Goal: Find specific page/section: Find specific page/section

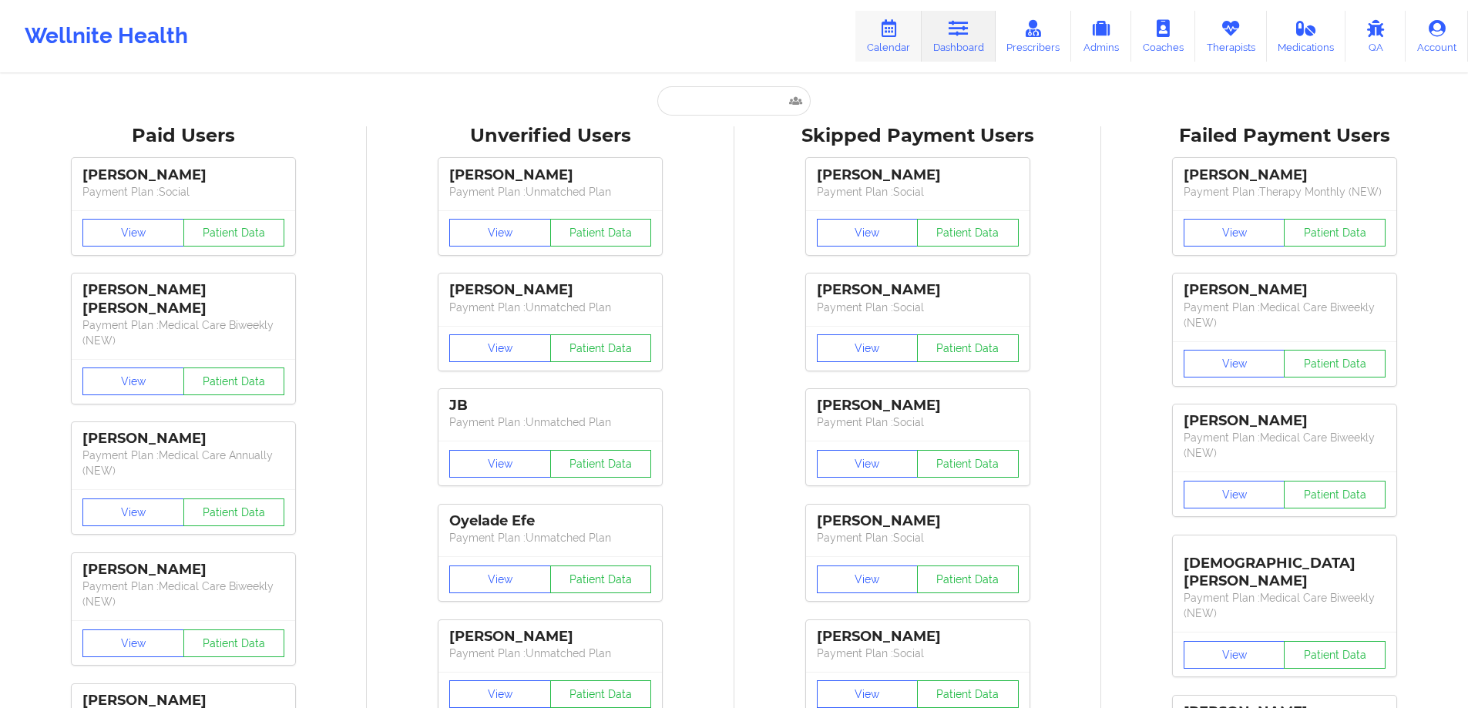
click at [903, 40] on link "Calendar" at bounding box center [888, 36] width 66 height 51
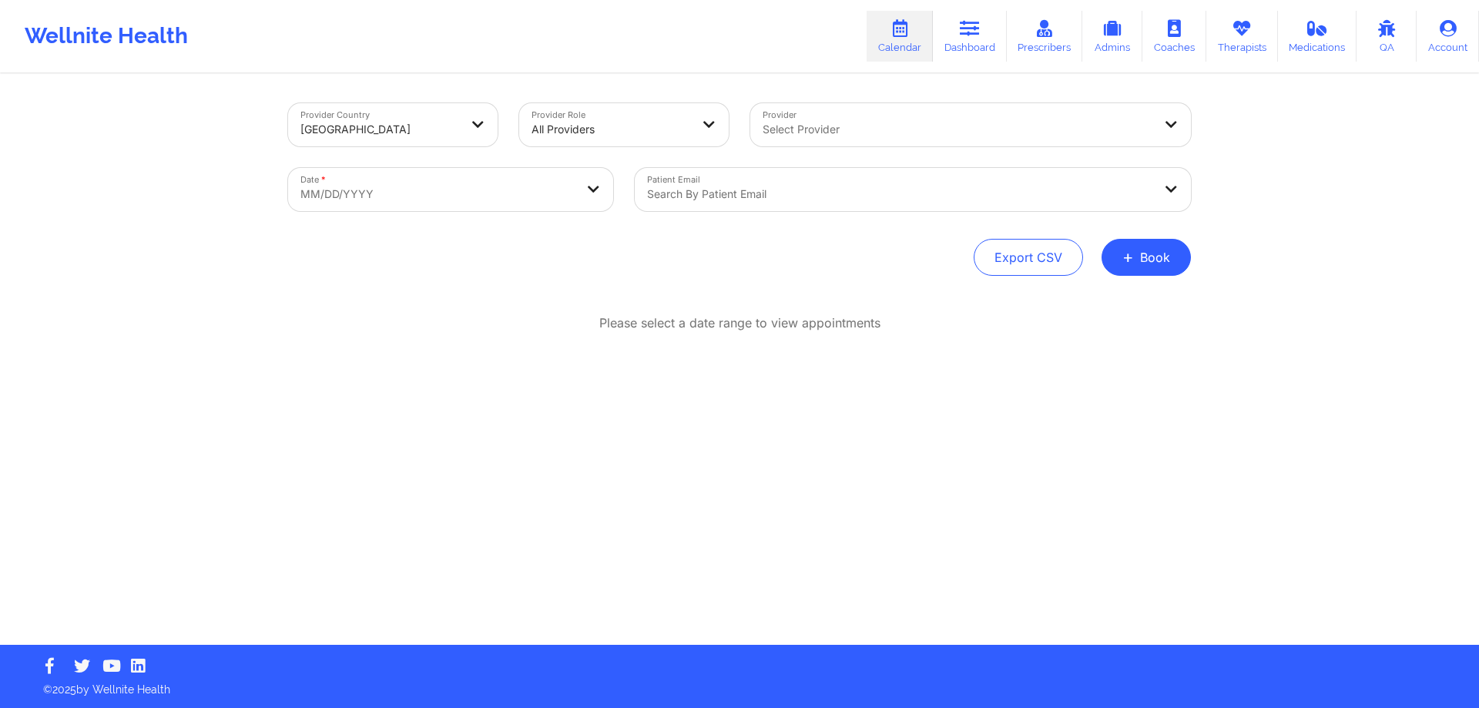
select select "2025-8"
select select "2025-9"
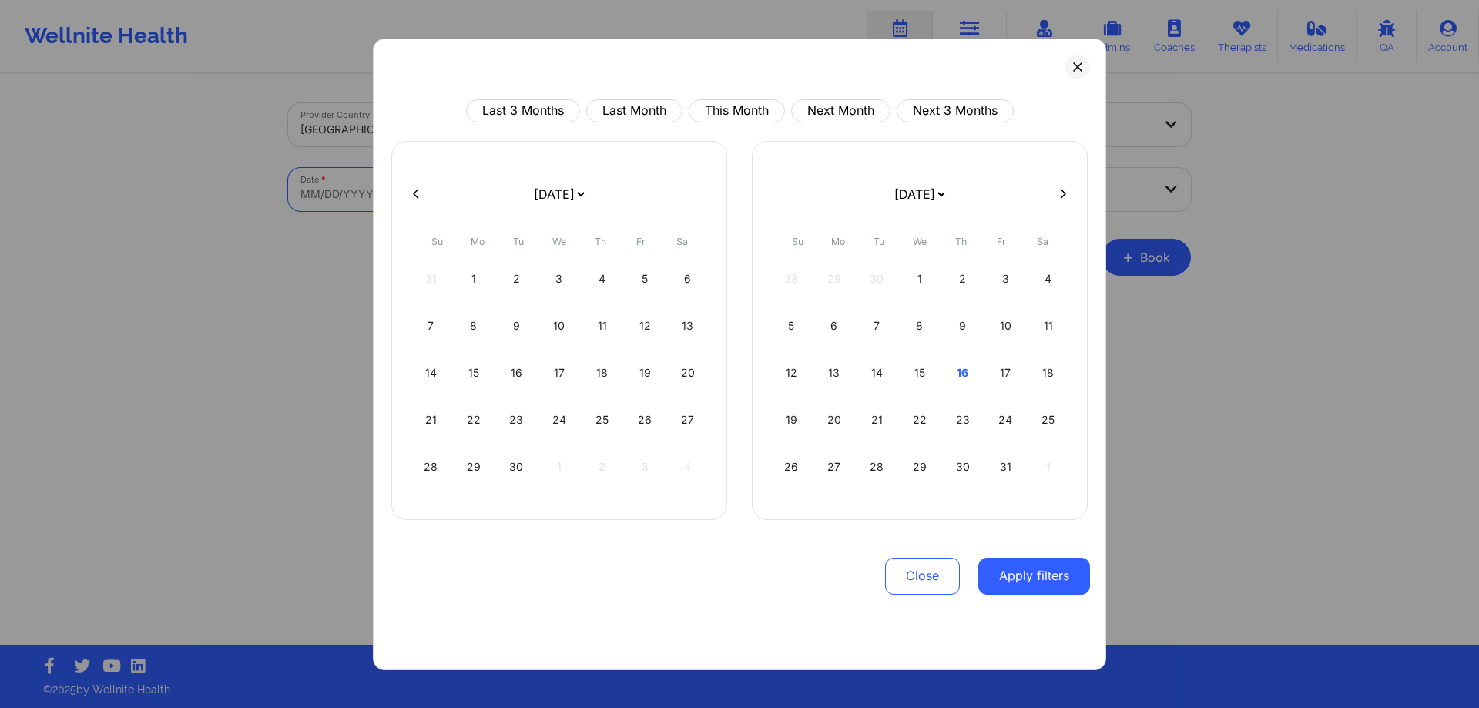
click at [472, 184] on body "Wellnite Health Calendar Dashboard Prescribers Admins Coaches Therapists Medica…" at bounding box center [739, 354] width 1479 height 708
click at [928, 368] on div "15" at bounding box center [920, 372] width 39 height 43
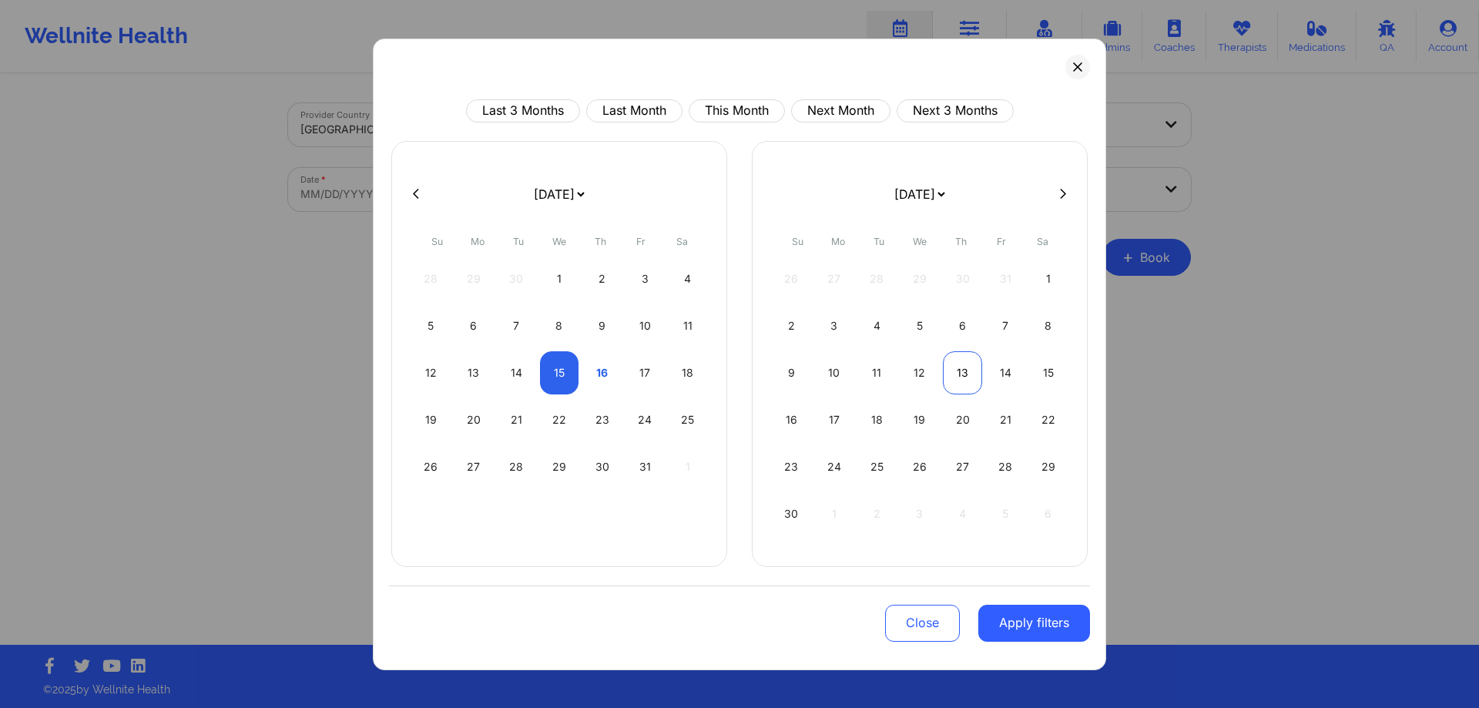
select select "2025-9"
select select "2025-10"
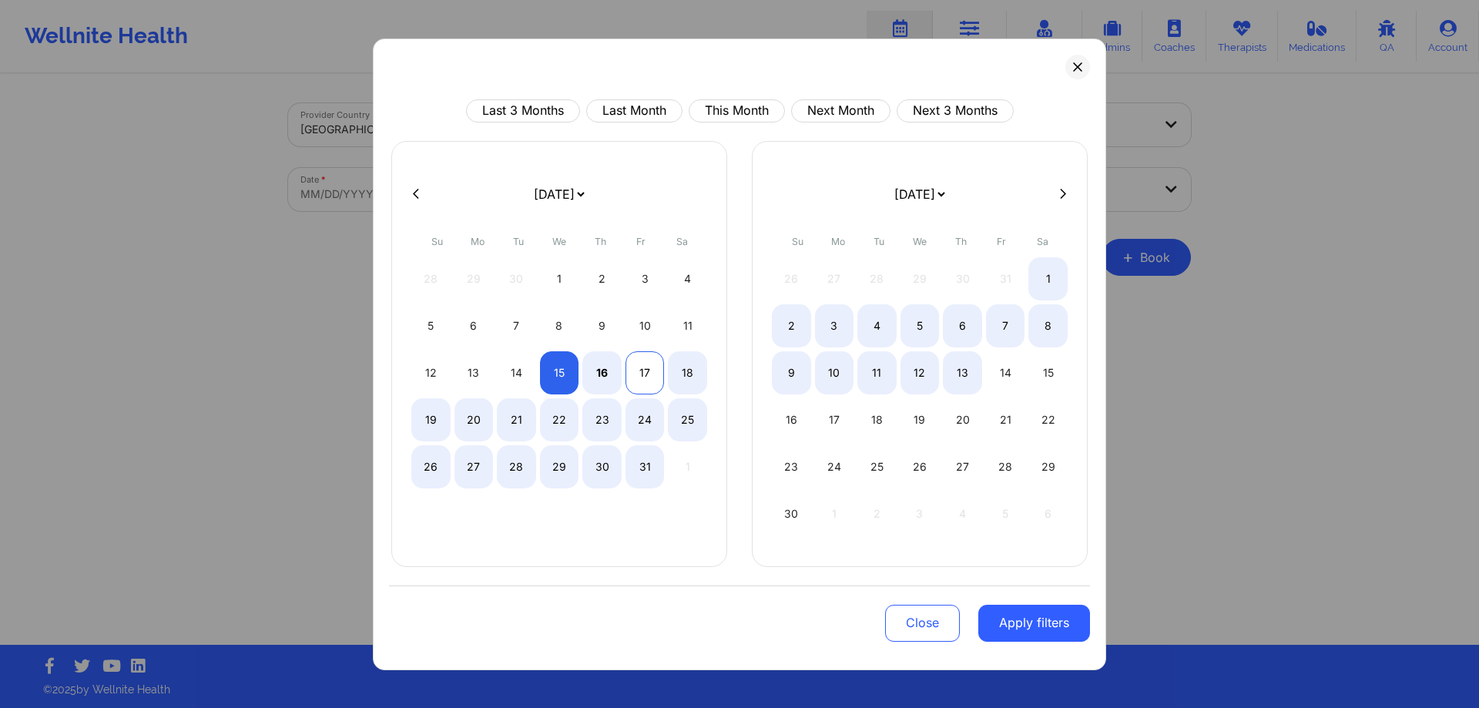
select select "2025-9"
select select "2025-10"
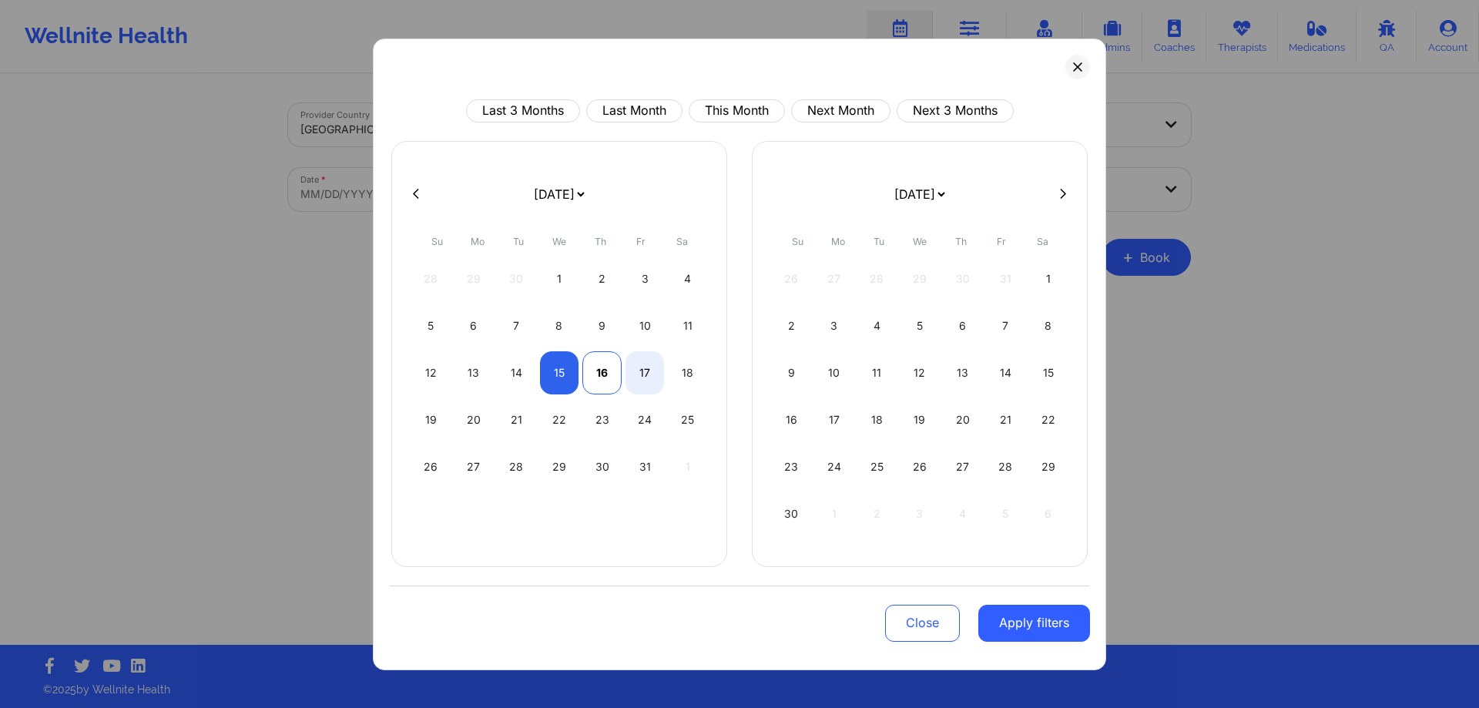
select select "2025-9"
select select "2025-10"
click at [602, 370] on div "16" at bounding box center [601, 372] width 39 height 43
select select "2025-9"
select select "2025-10"
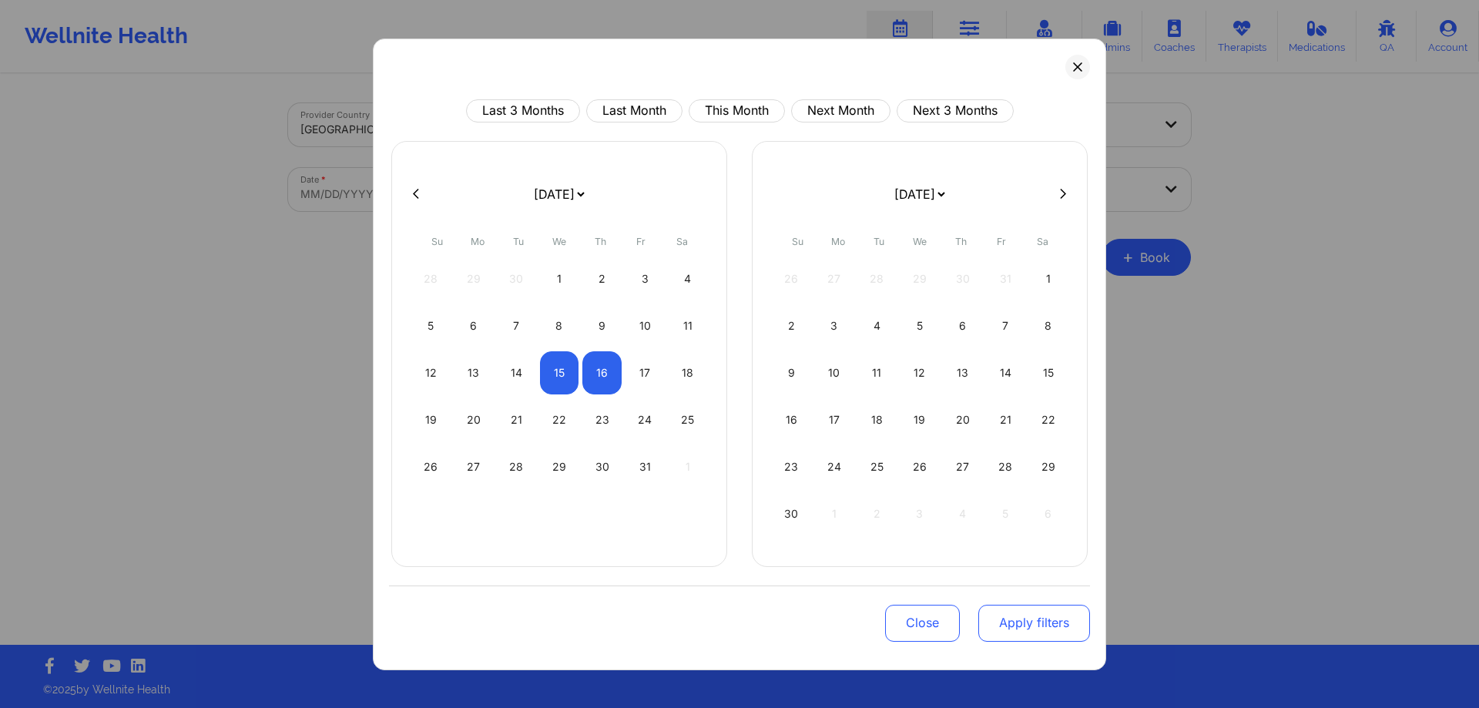
click at [1053, 632] on button "Apply filters" at bounding box center [1034, 623] width 112 height 37
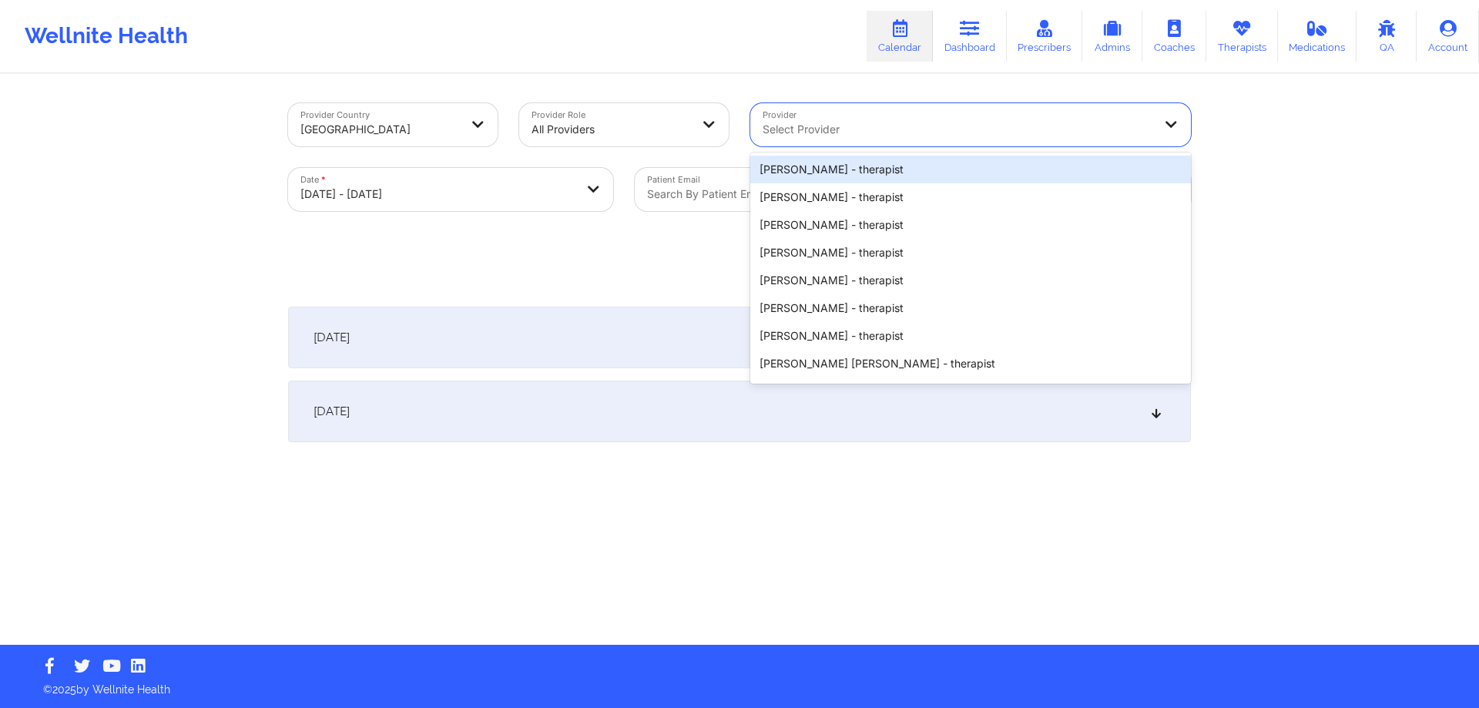
click at [853, 116] on div "Select Provider" at bounding box center [952, 124] width 404 height 43
click at [861, 126] on div at bounding box center [958, 129] width 390 height 18
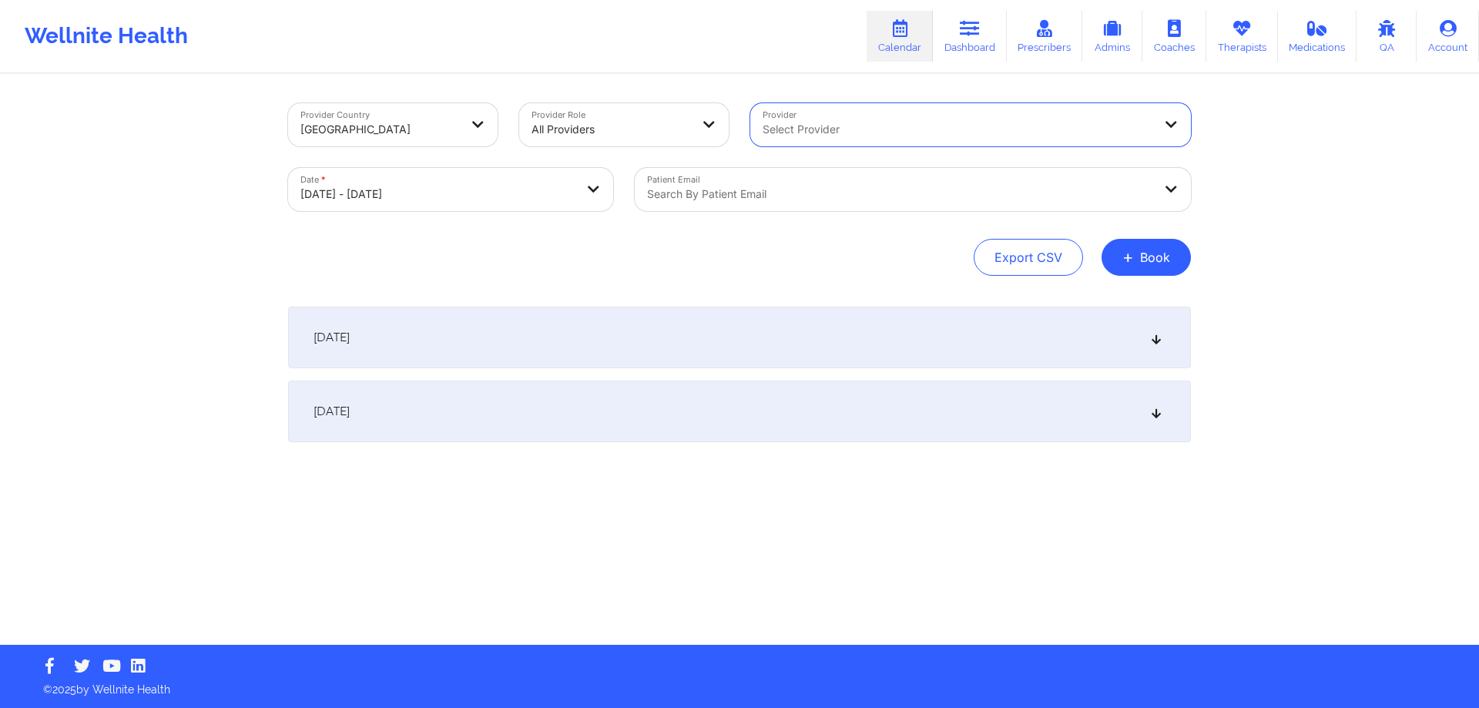
click at [828, 120] on div at bounding box center [958, 129] width 390 height 18
type input "jeri"
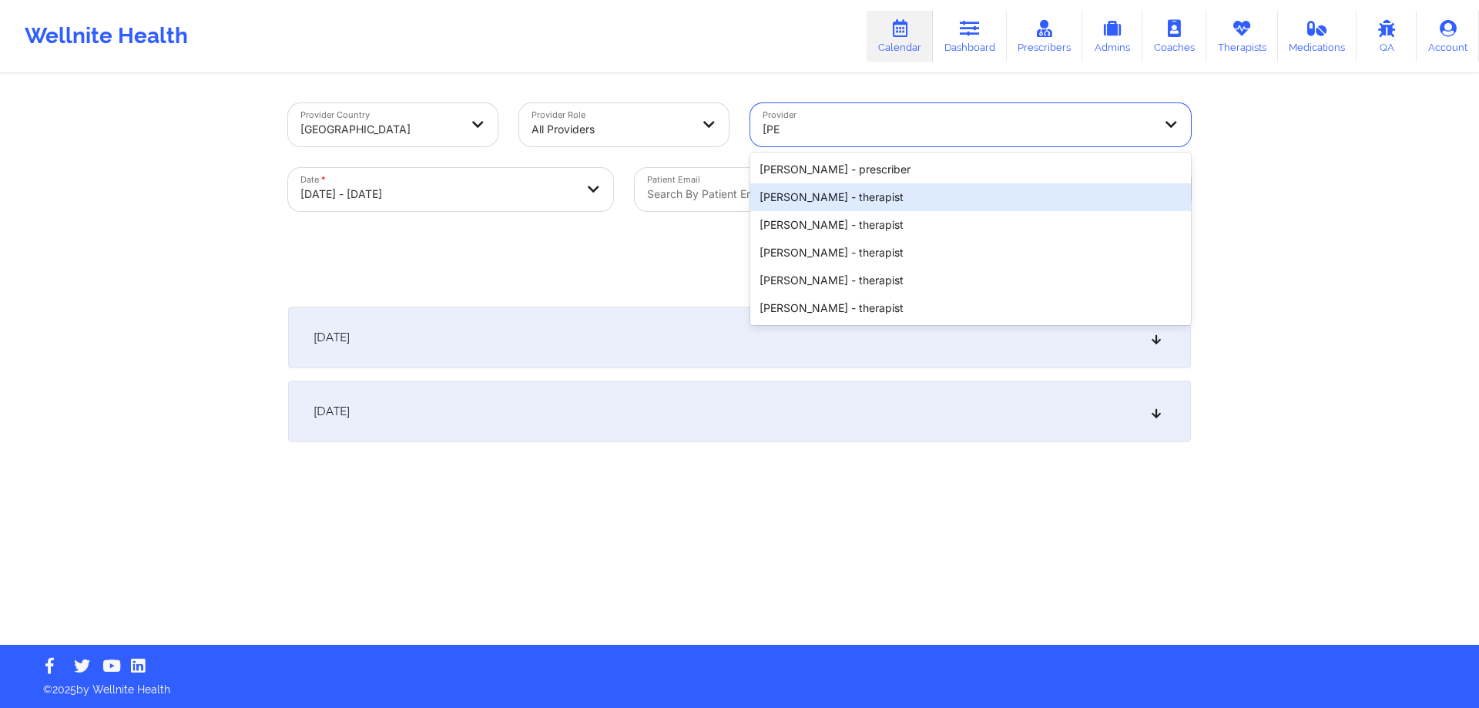
click at [831, 193] on div "Jeri DeVale - therapist" at bounding box center [970, 197] width 441 height 28
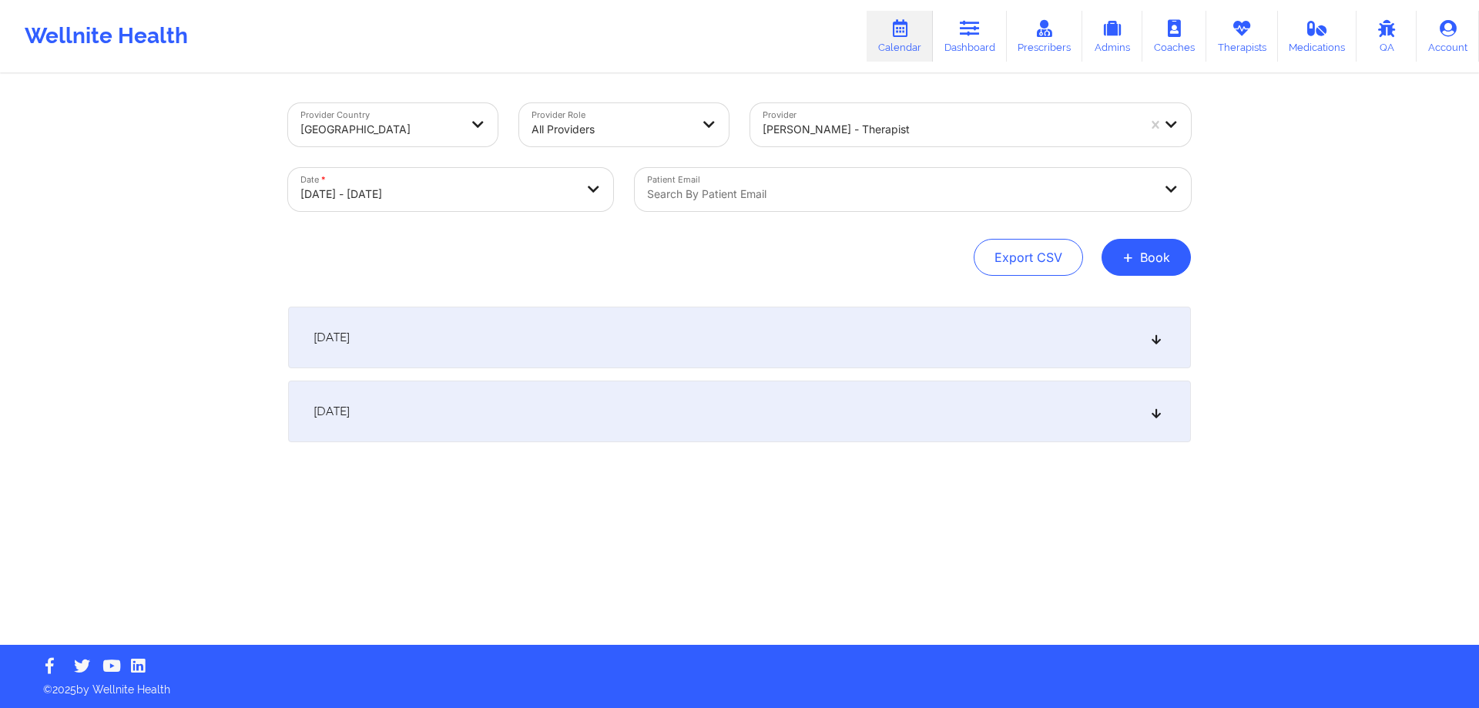
click at [733, 344] on div "October 15, 2025" at bounding box center [739, 338] width 903 height 62
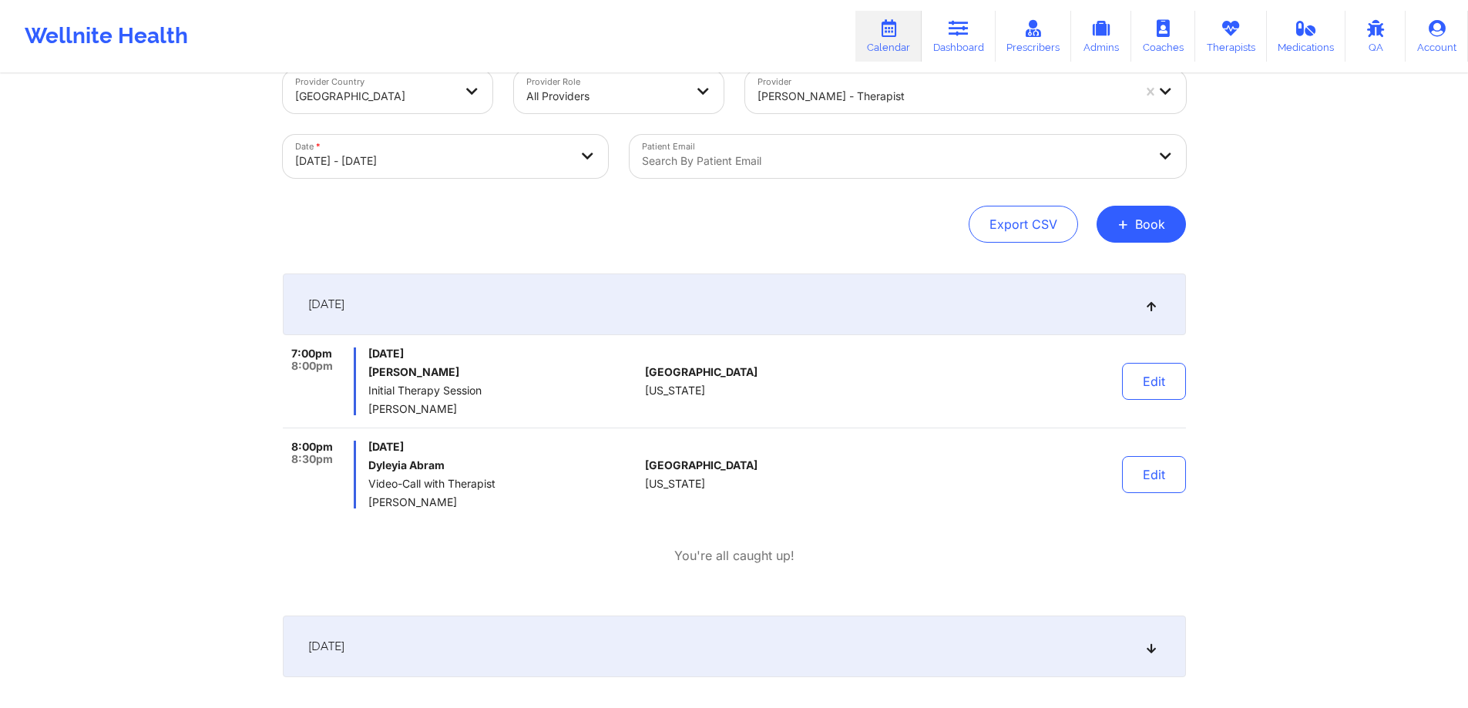
scroll to position [77, 0]
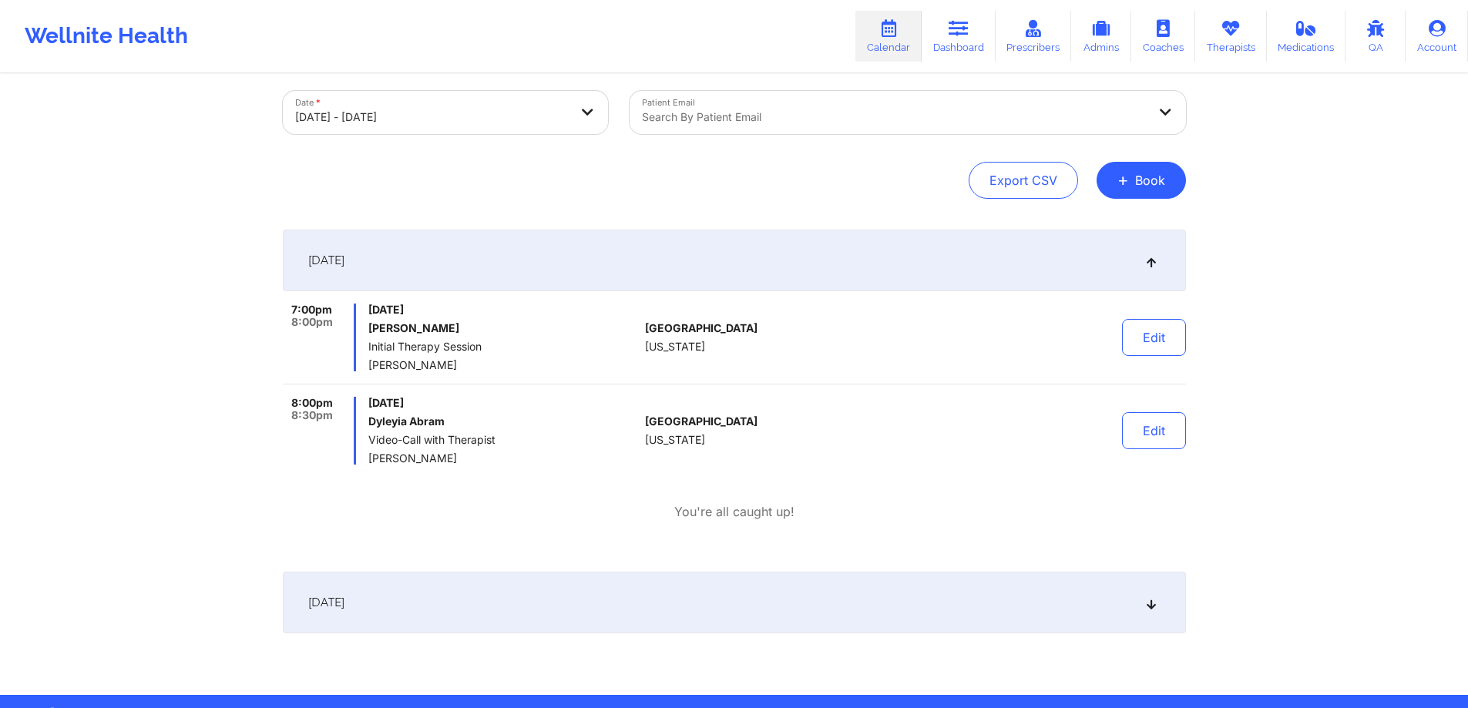
click at [891, 109] on div at bounding box center [894, 117] width 505 height 18
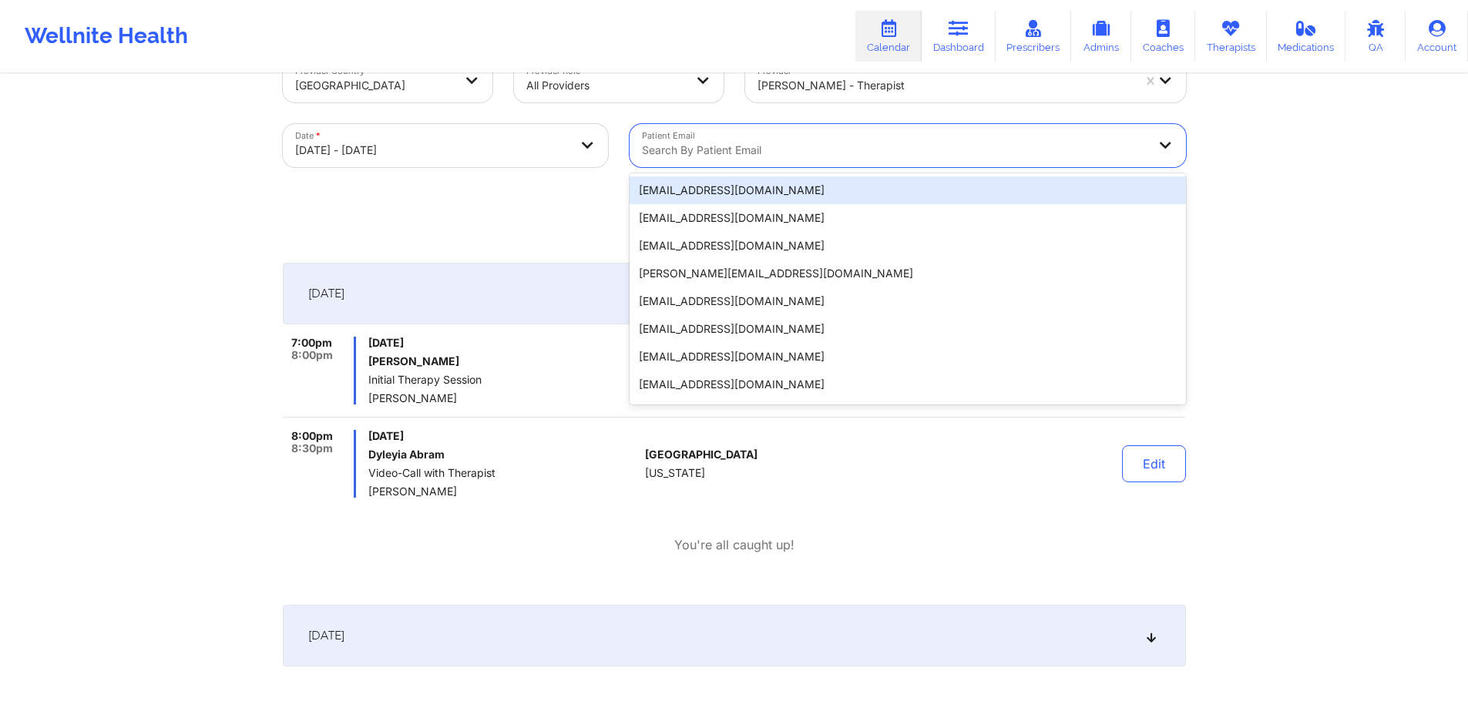
scroll to position [0, 0]
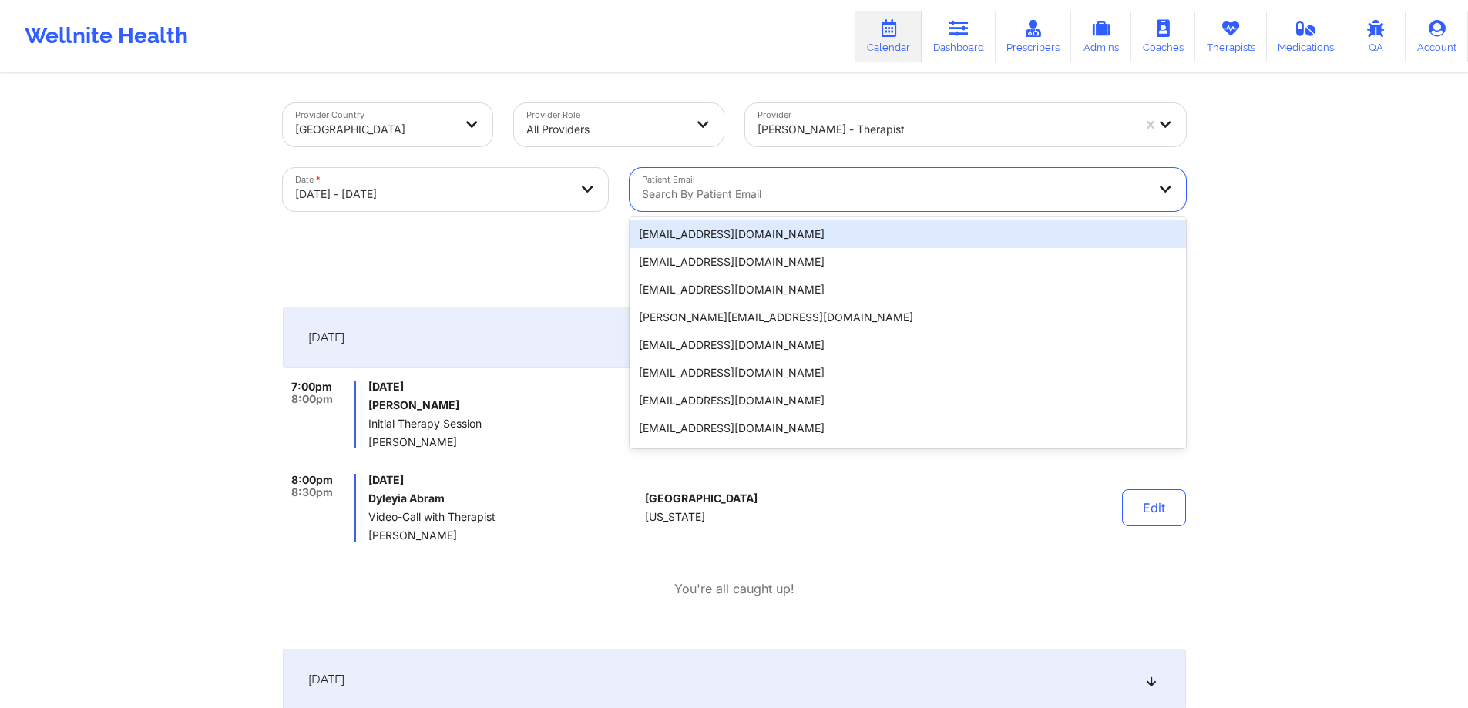
click at [803, 143] on div "Jeri DeVale - therapist" at bounding box center [944, 129] width 374 height 34
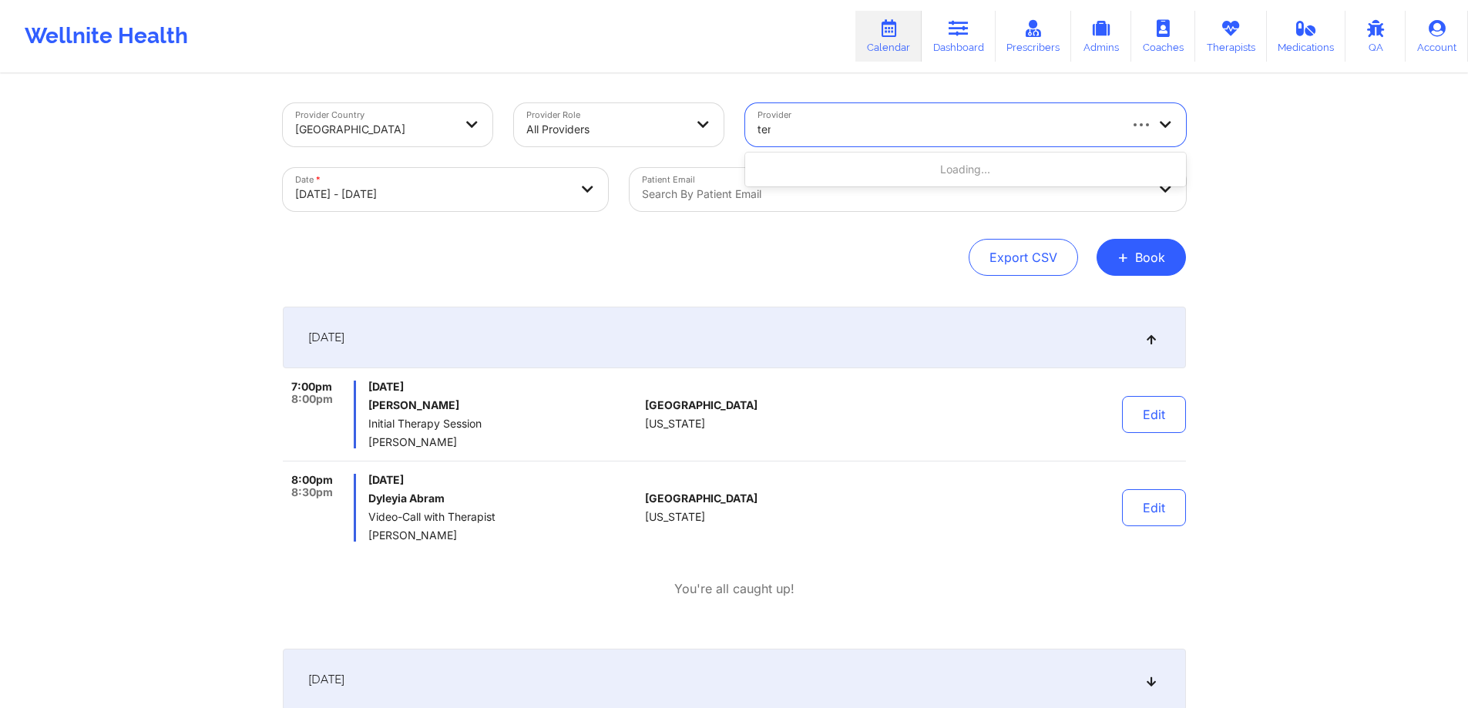
type input "tene"
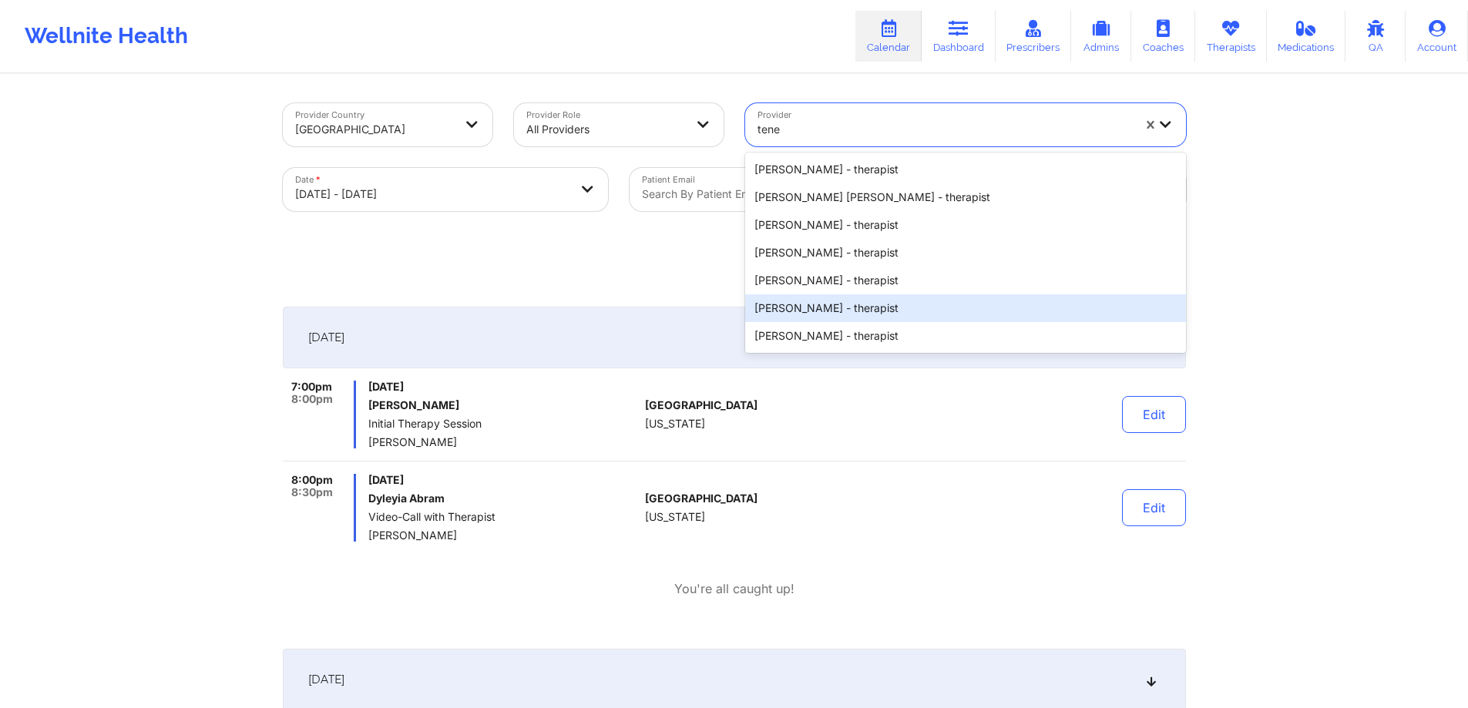
click at [861, 325] on div "Tenecia Bullock-Funches - therapist" at bounding box center [965, 336] width 441 height 28
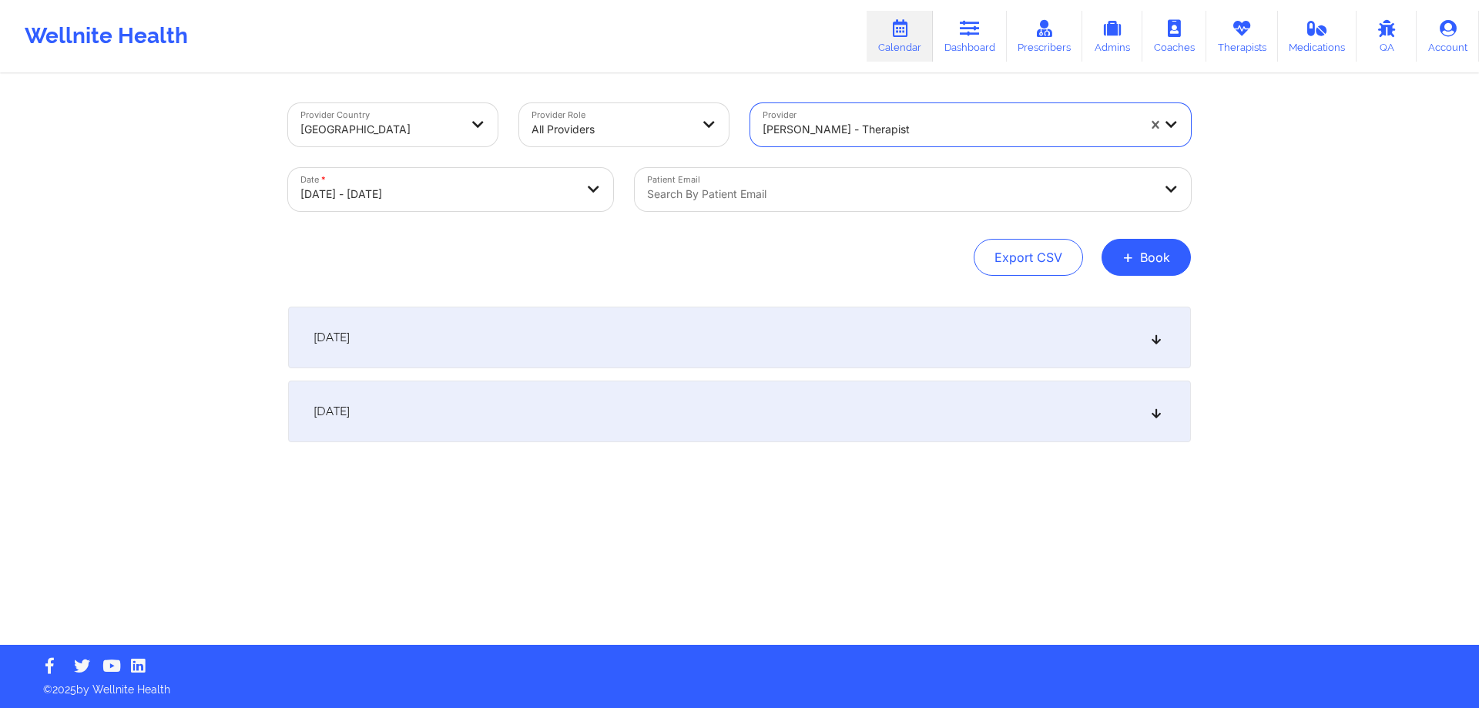
click at [864, 329] on div "October 15, 2025" at bounding box center [739, 338] width 903 height 62
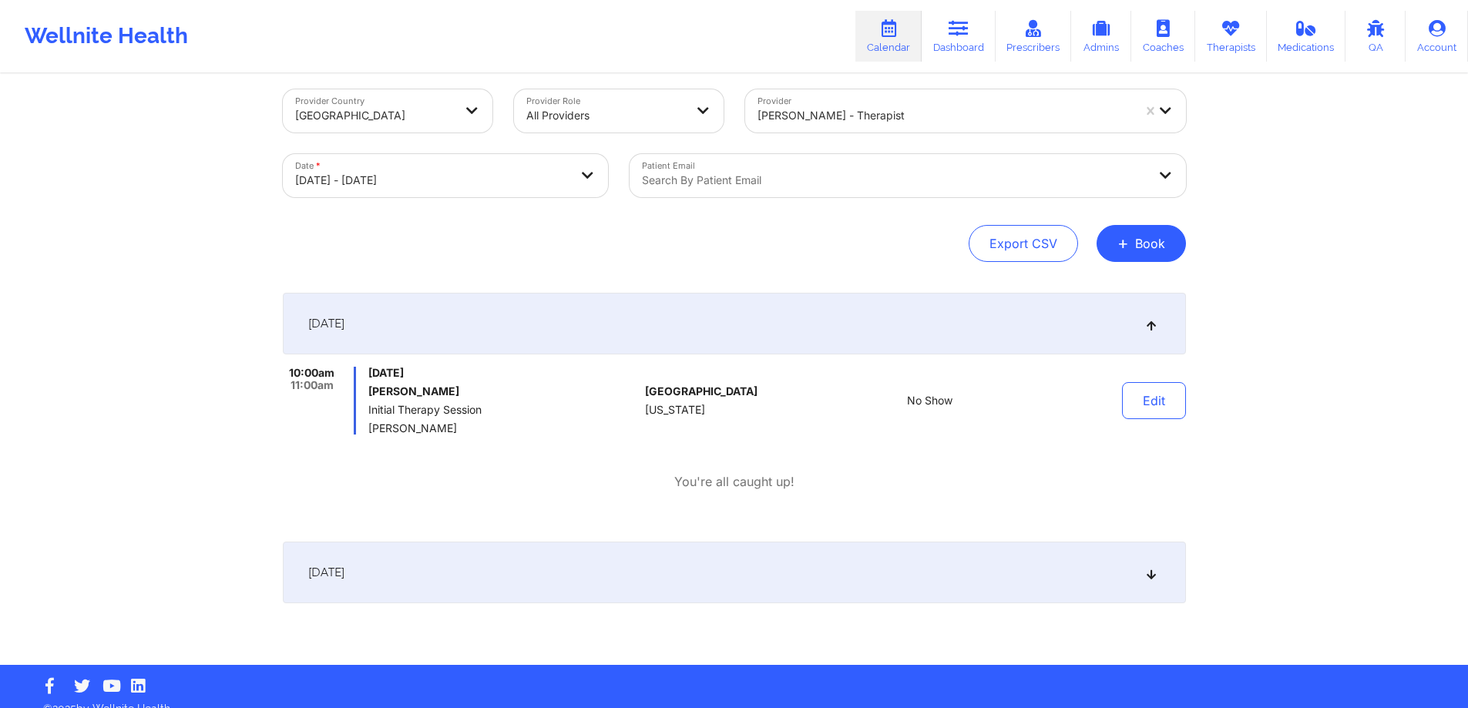
scroll to position [33, 0]
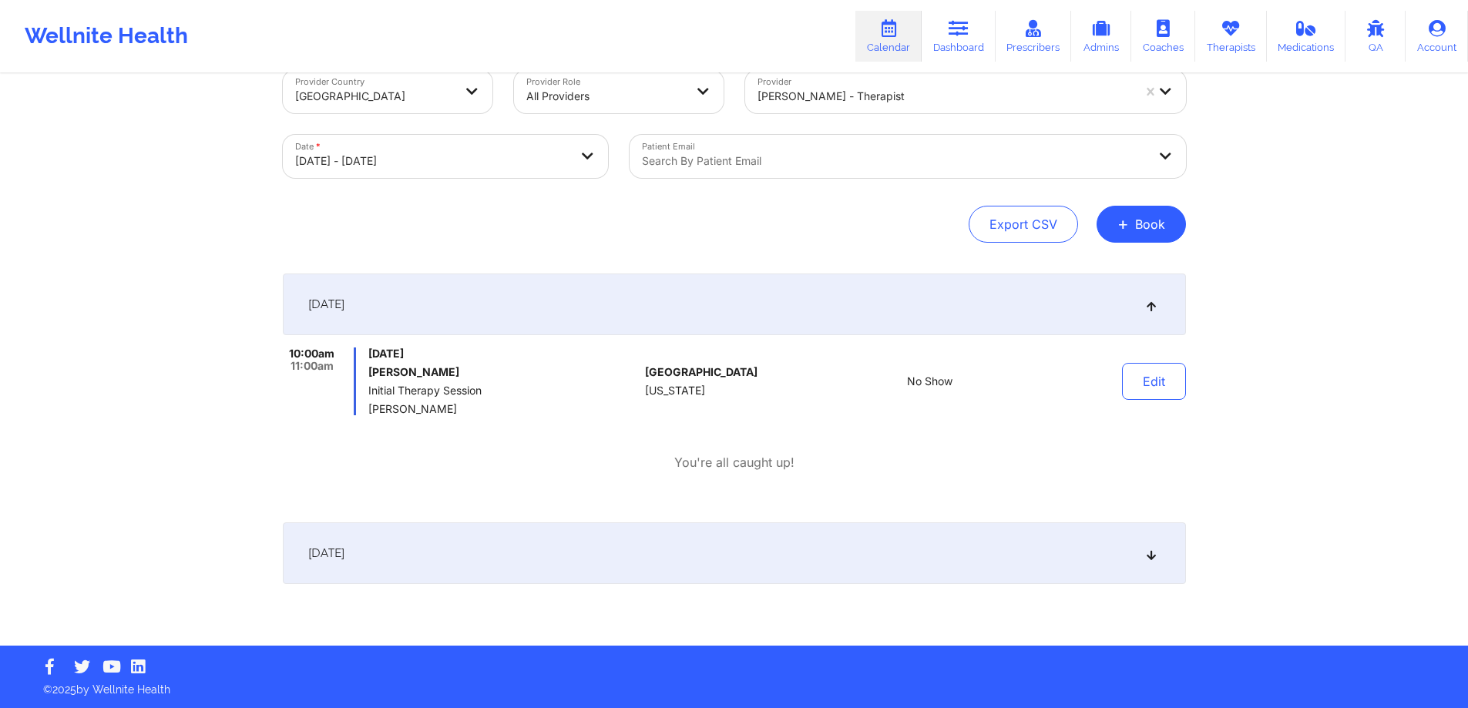
drag, startPoint x: 418, startPoint y: 371, endPoint x: 370, endPoint y: 370, distance: 47.8
click at [370, 370] on h6 "[PERSON_NAME]" at bounding box center [503, 372] width 270 height 12
copy h6 "[PERSON_NAME]"
click at [610, 489] on div "October 15, 2025 10:00am 11:00am Wednesday, October 15, 2025 Rudson Francois In…" at bounding box center [734, 392] width 903 height 237
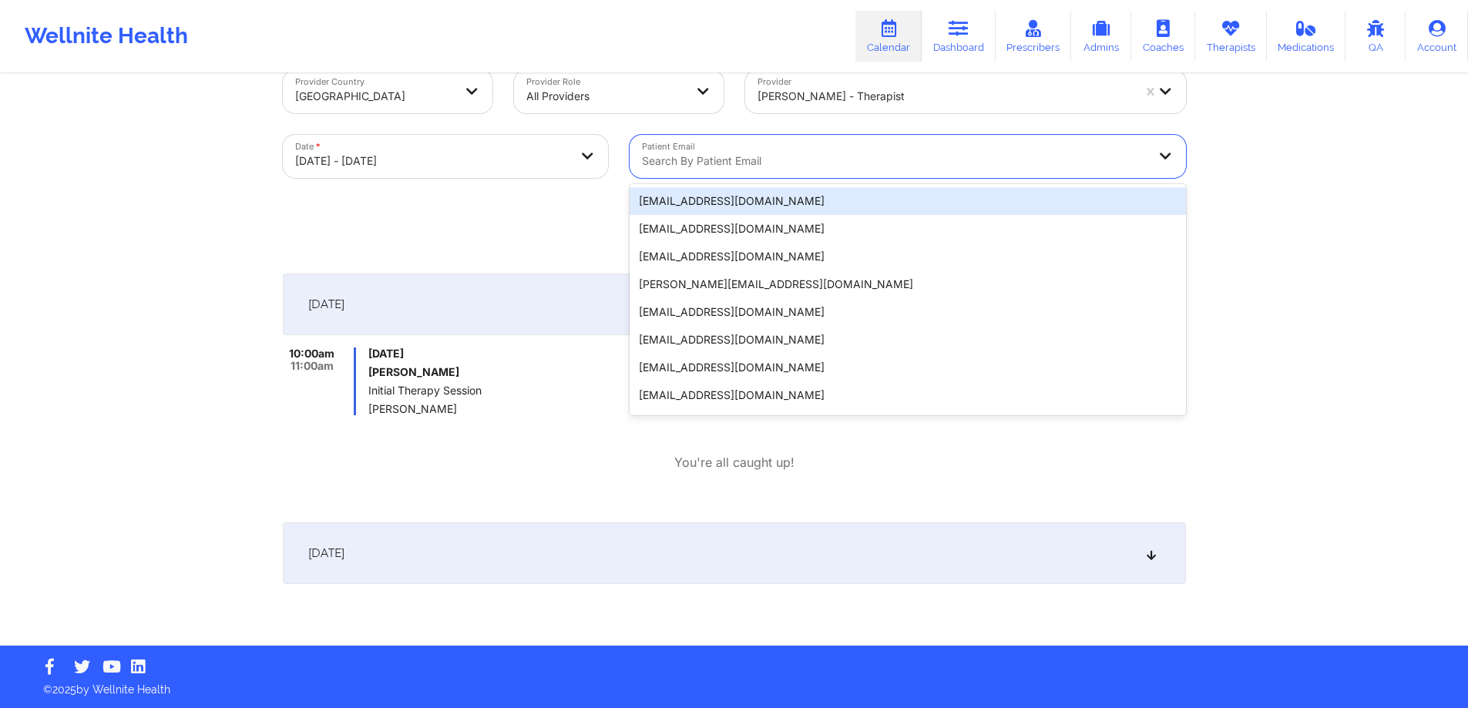
click at [848, 172] on div "Search by patient email" at bounding box center [888, 156] width 519 height 43
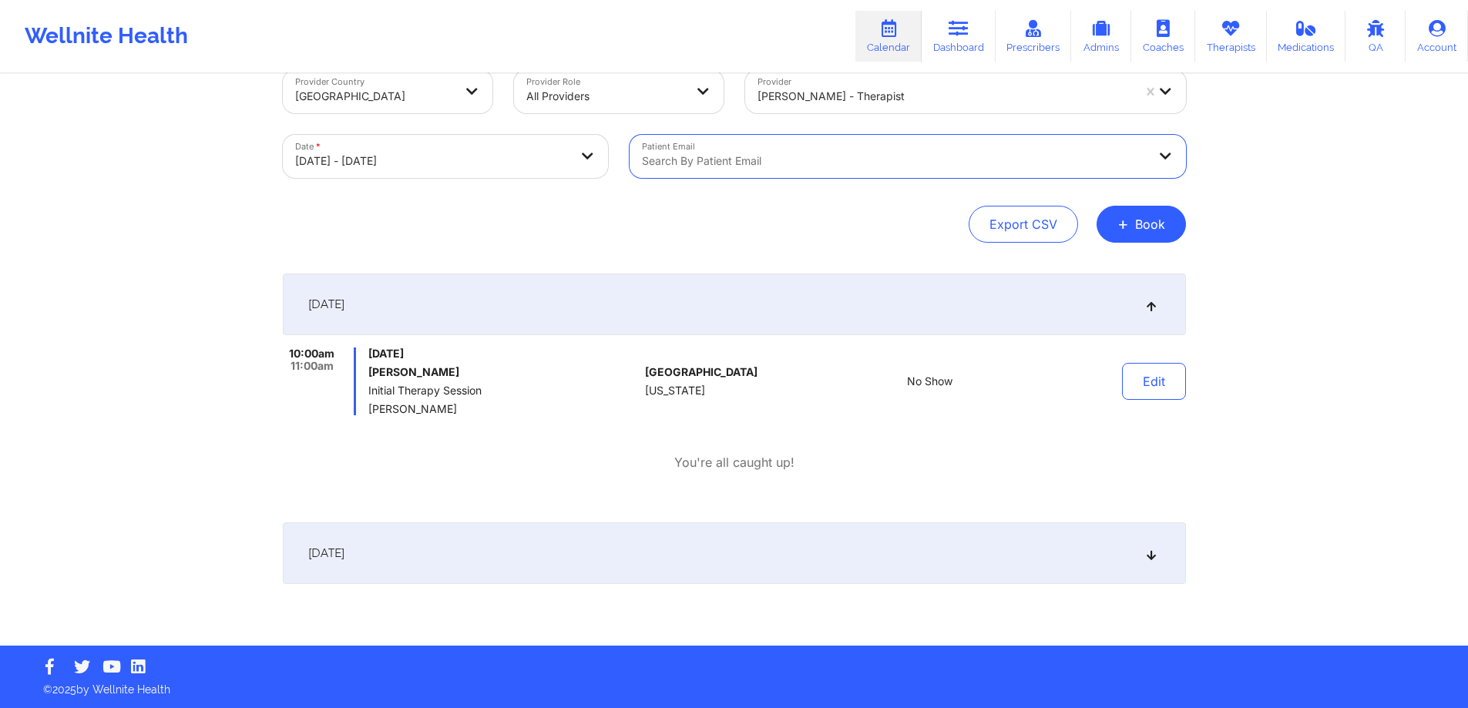
paste input "[EMAIL_ADDRESS][DOMAIN_NAME]"
type input "[EMAIL_ADDRESS][DOMAIN_NAME]"
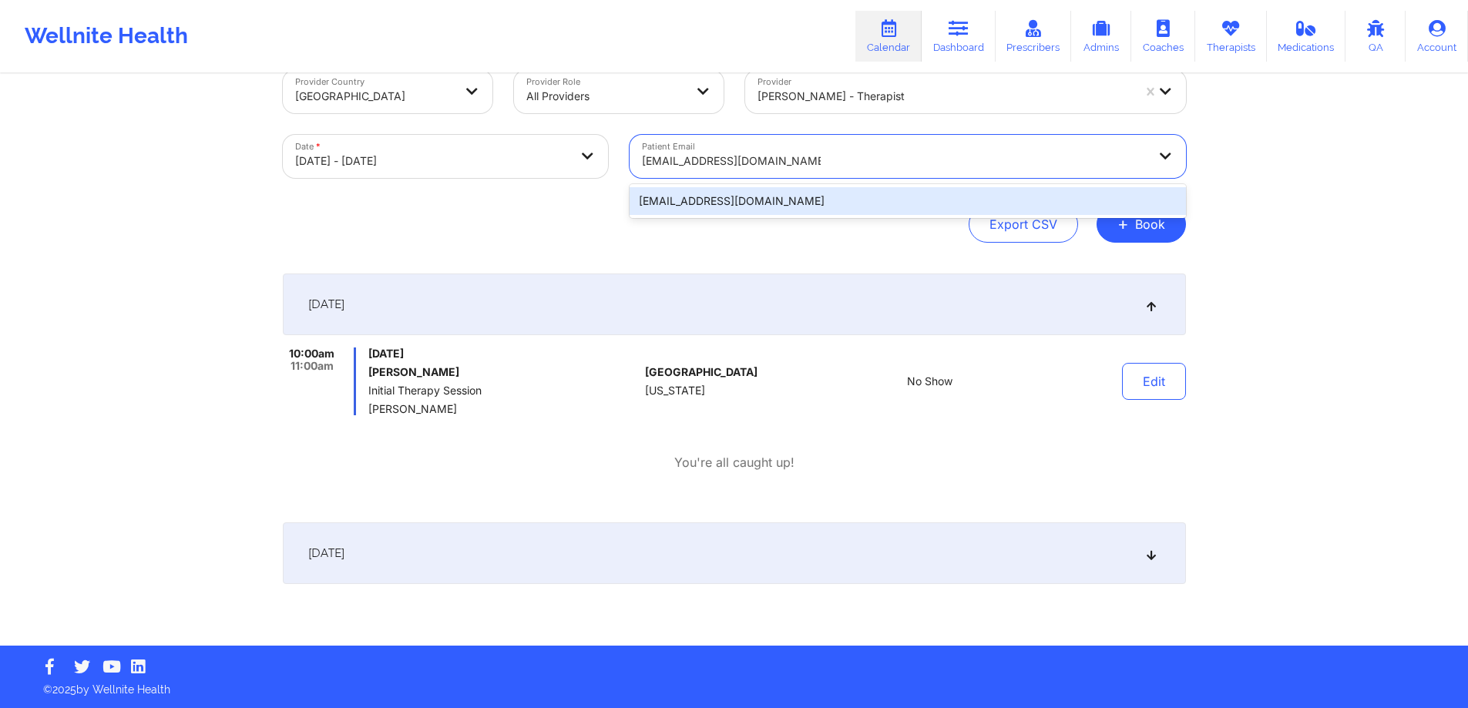
click at [844, 209] on div "[EMAIL_ADDRESS][DOMAIN_NAME]" at bounding box center [907, 201] width 556 height 28
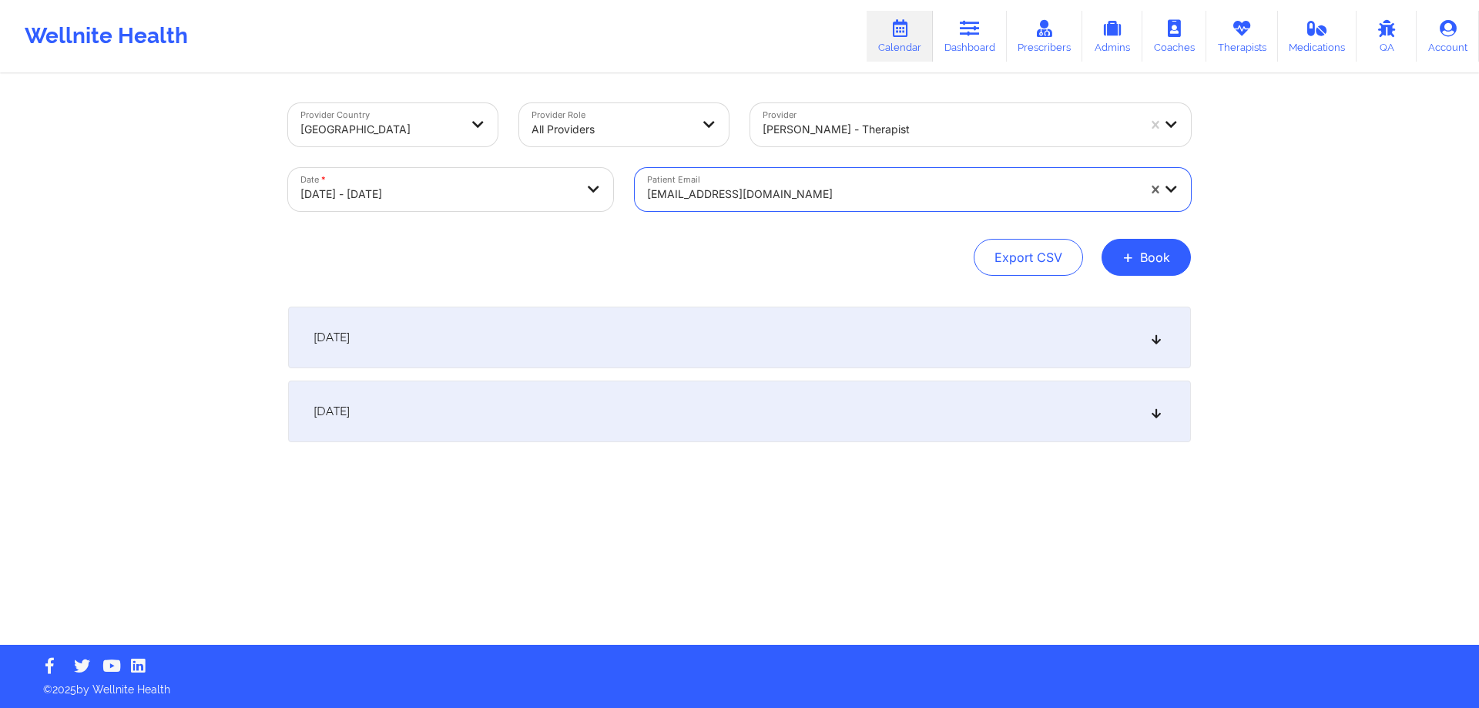
click at [672, 327] on div "October 15, 2025" at bounding box center [739, 338] width 903 height 62
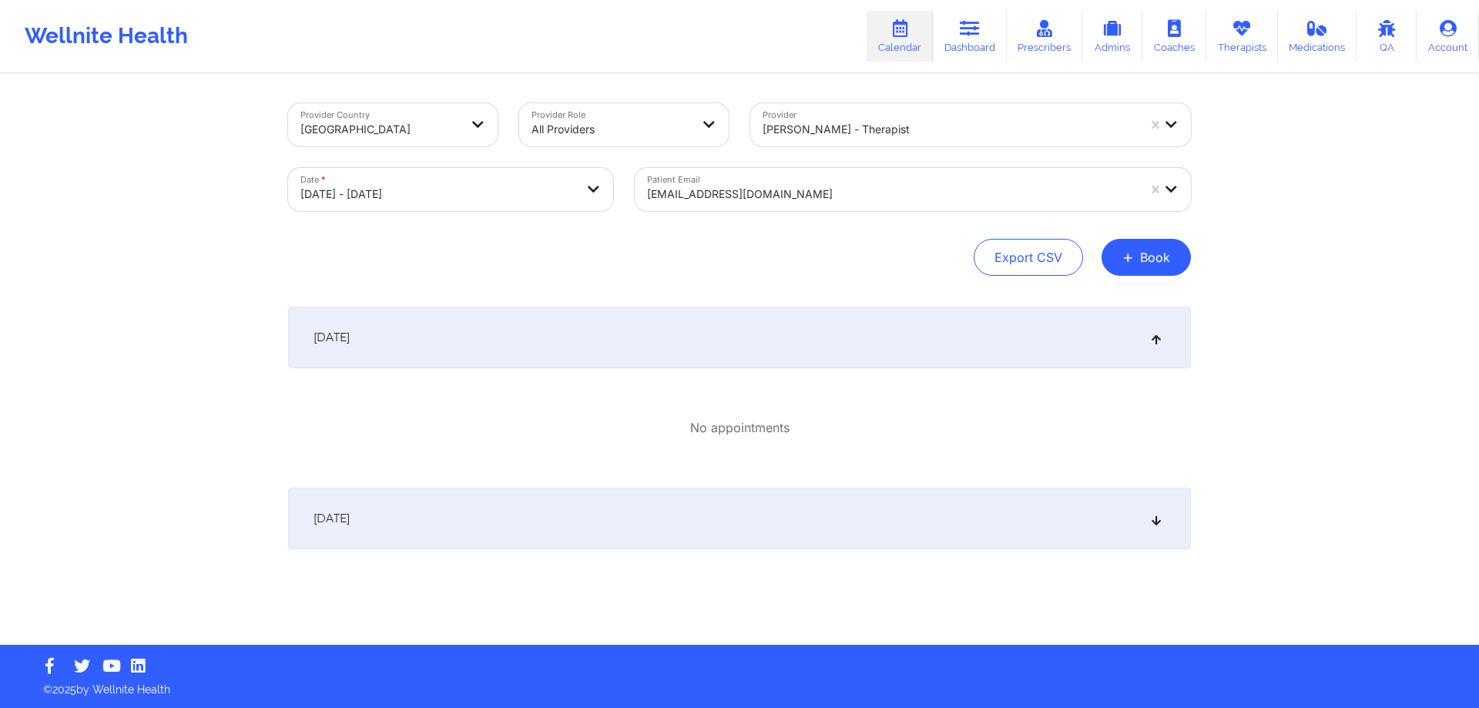
click at [676, 334] on div "October 15, 2025" at bounding box center [739, 338] width 903 height 62
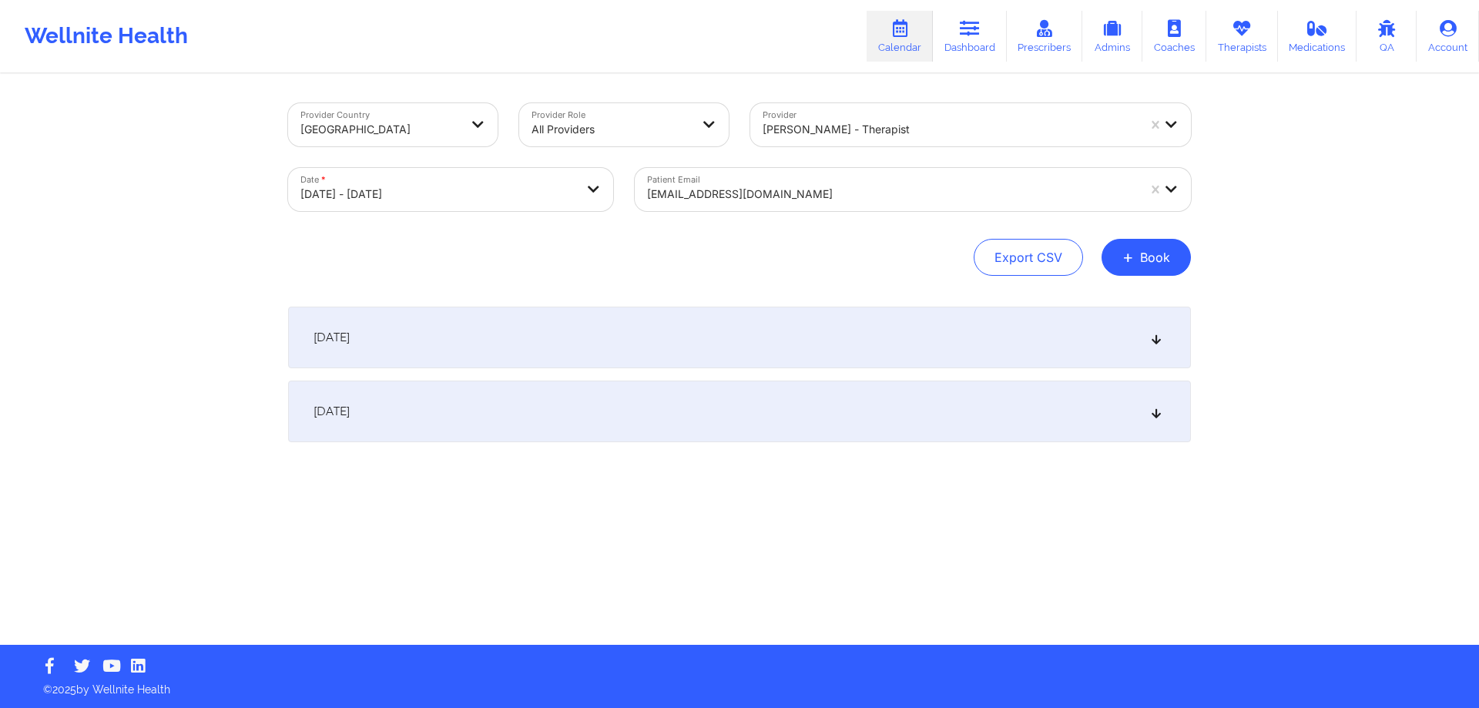
click at [676, 334] on div "October 15, 2025" at bounding box center [739, 338] width 903 height 62
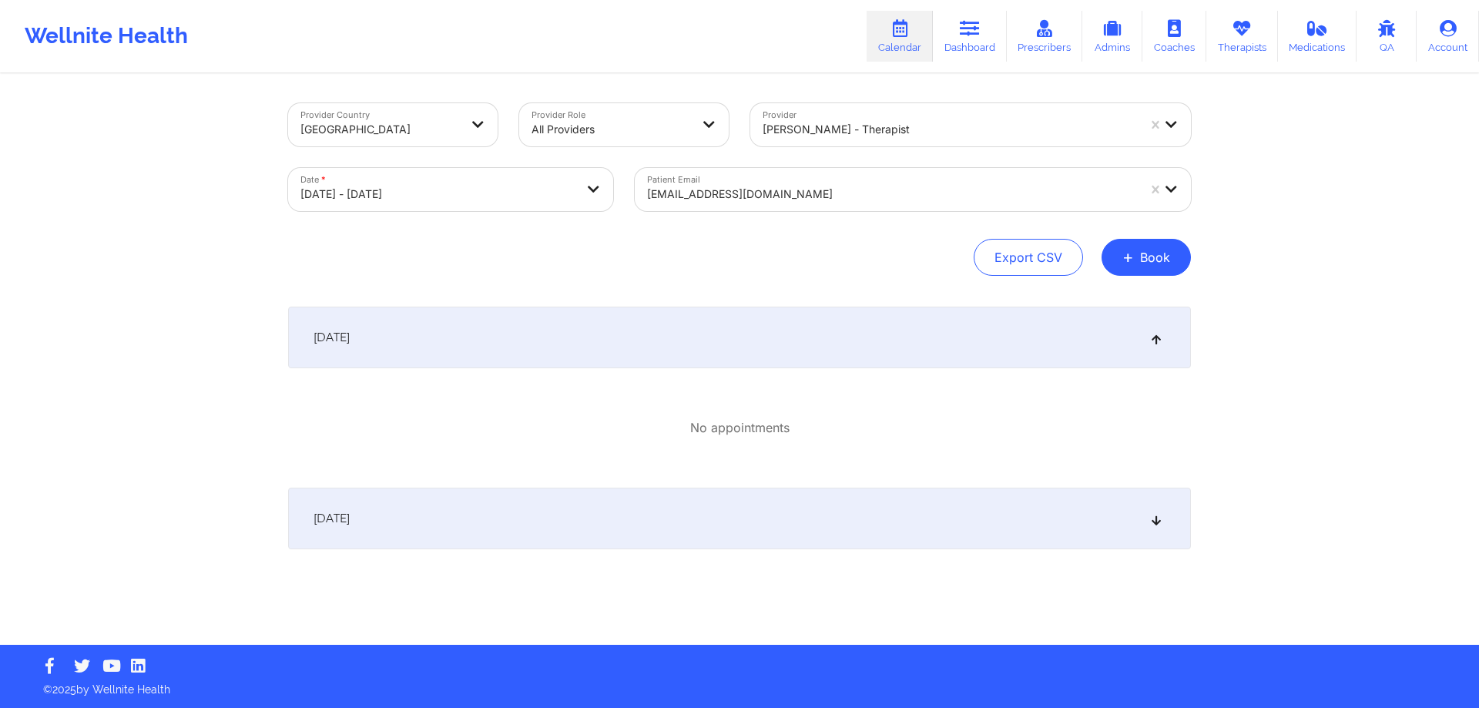
click at [862, 175] on div "[EMAIL_ADDRESS][DOMAIN_NAME]" at bounding box center [887, 189] width 504 height 43
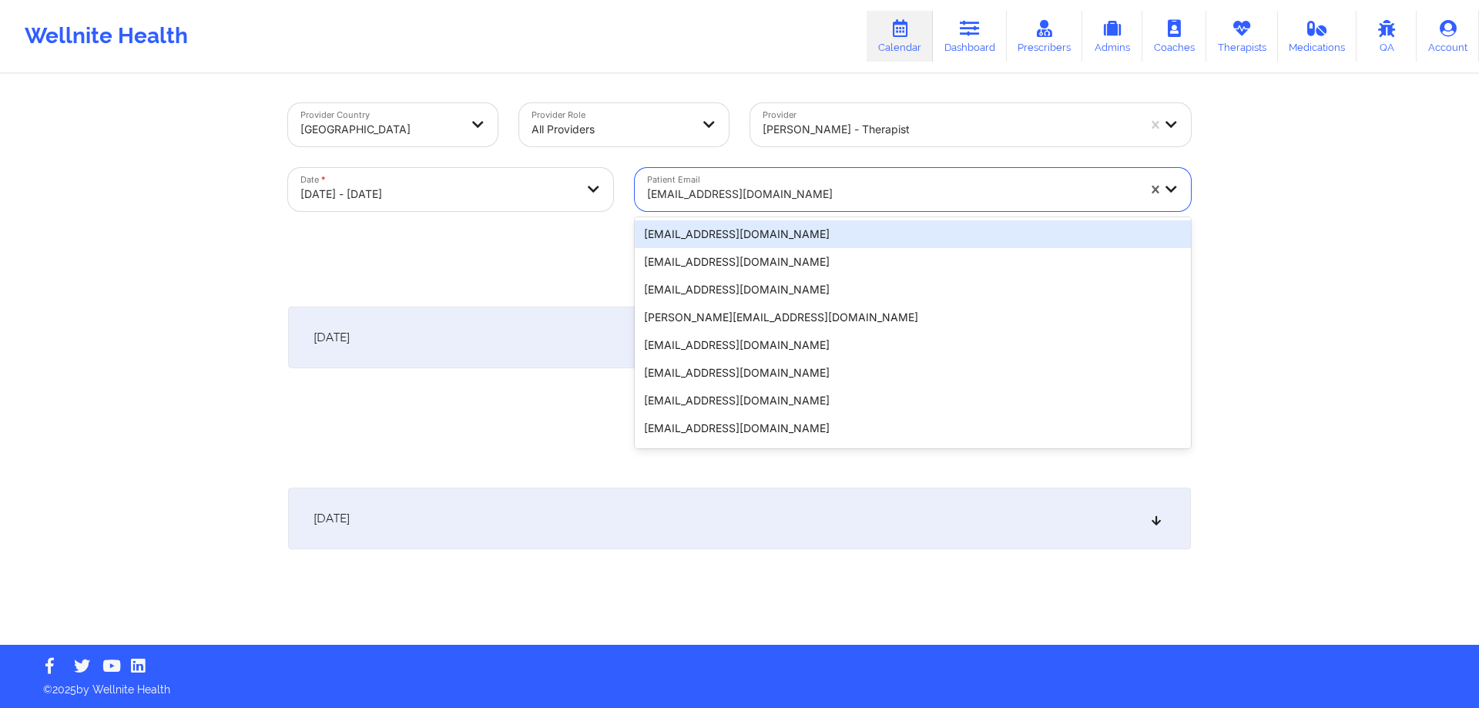
paste input "[EMAIL_ADDRESS][DOMAIN_NAME]"
type input "[EMAIL_ADDRESS][DOMAIN_NAME]"
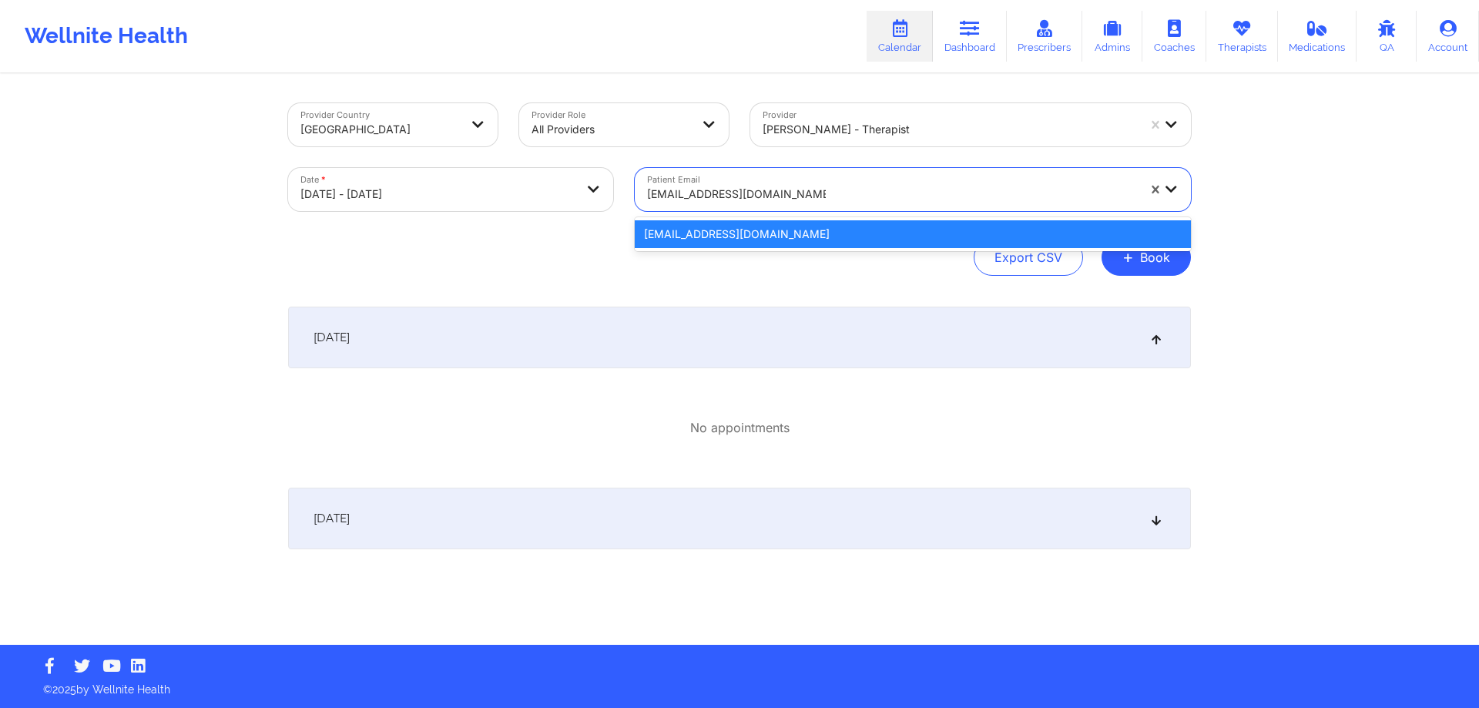
click at [841, 237] on div "[EMAIL_ADDRESS][DOMAIN_NAME]" at bounding box center [913, 234] width 556 height 28
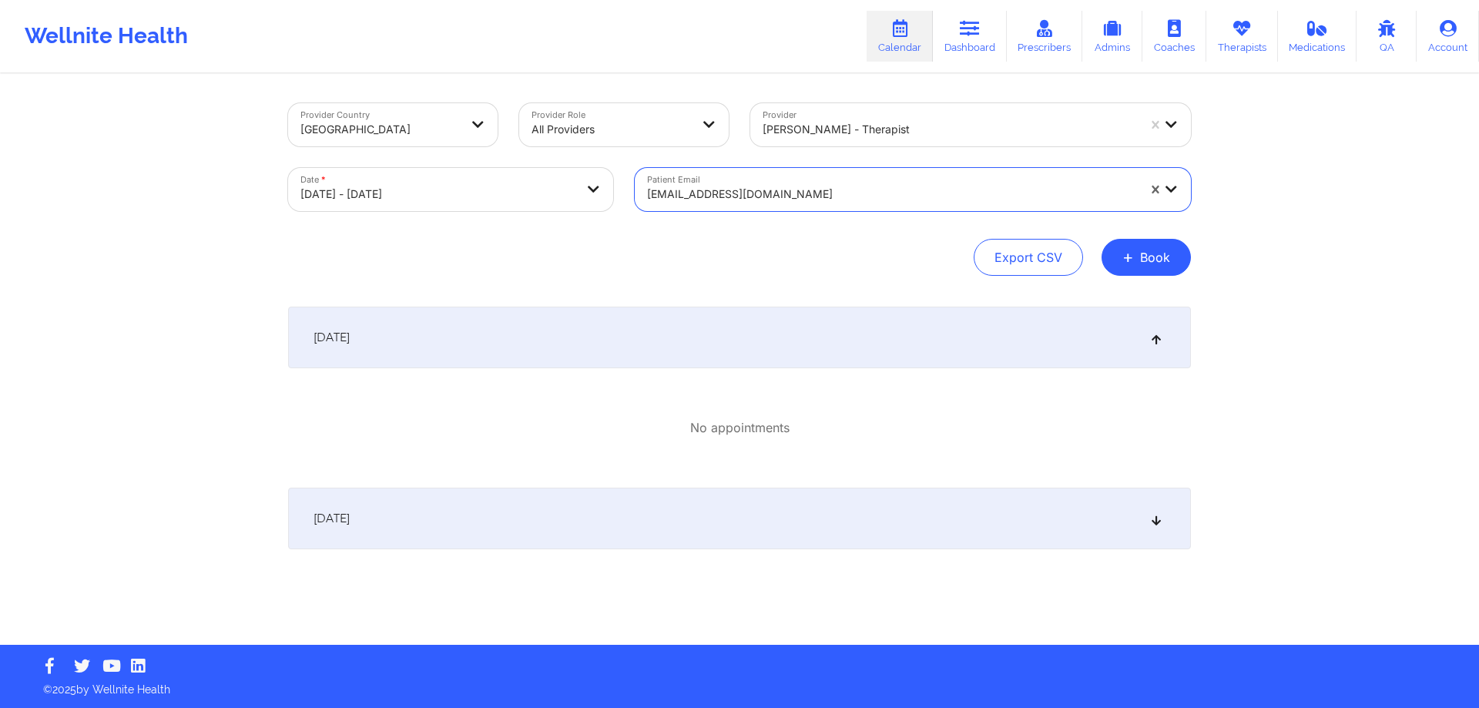
click at [790, 333] on div "October 15, 2025" at bounding box center [739, 338] width 903 height 62
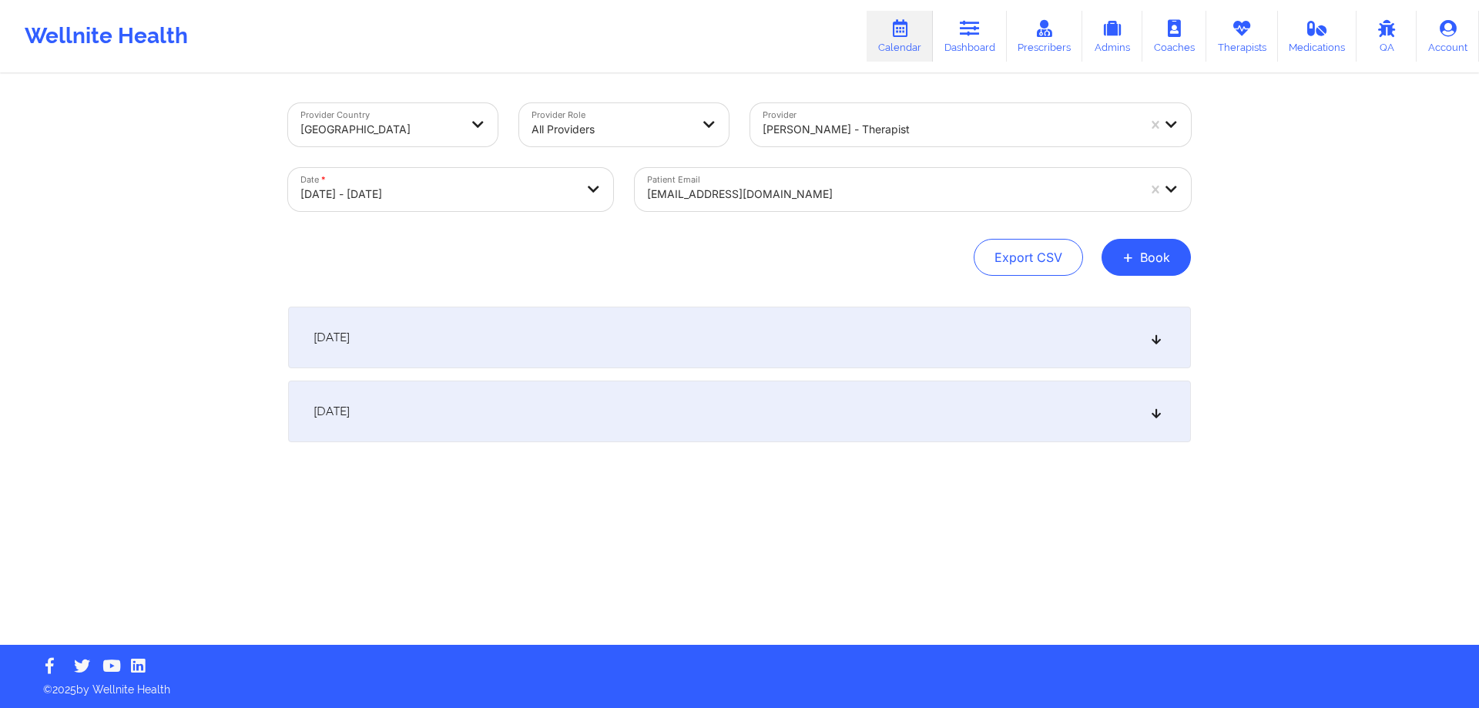
click at [790, 356] on div "October 15, 2025" at bounding box center [739, 338] width 903 height 62
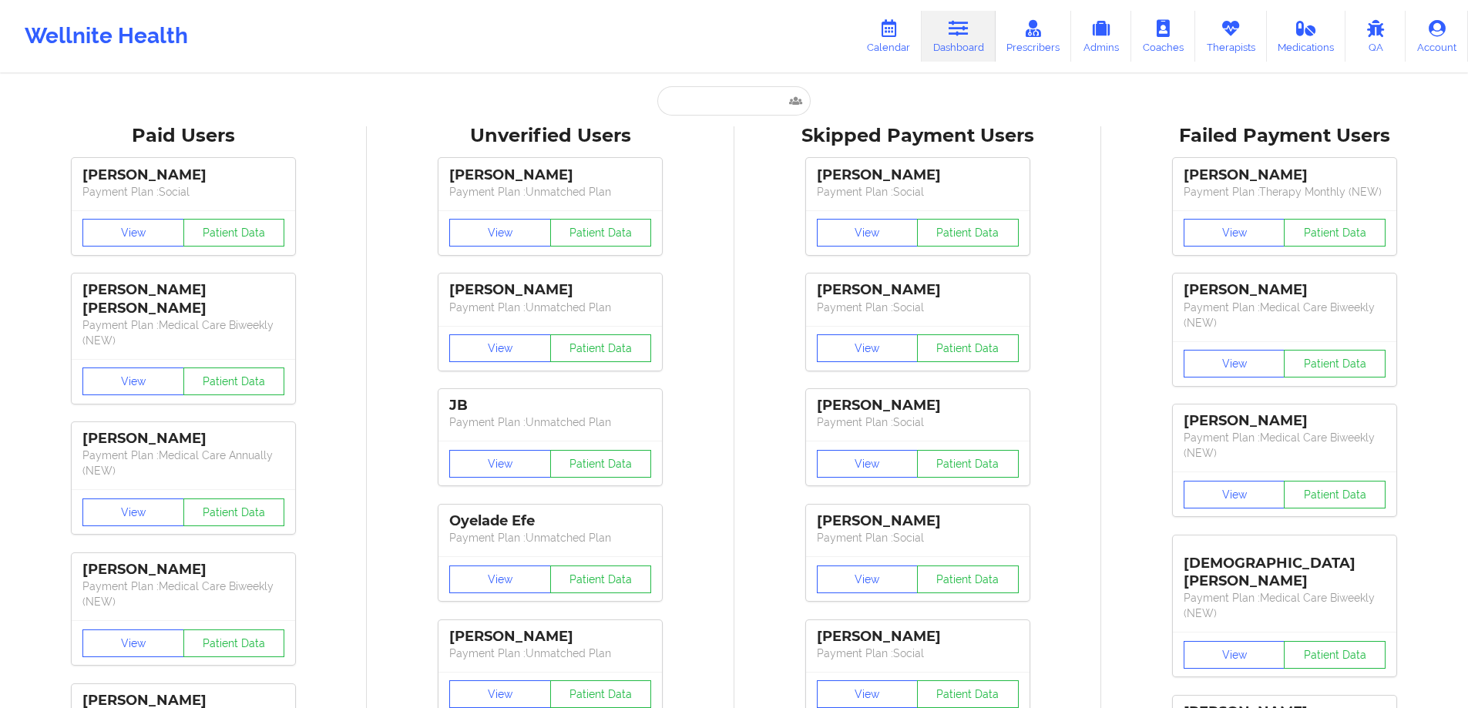
click at [763, 110] on input "text" at bounding box center [733, 100] width 153 height 29
paste input "[EMAIL_ADDRESS][DOMAIN_NAME]"
type input "[EMAIL_ADDRESS][DOMAIN_NAME]"
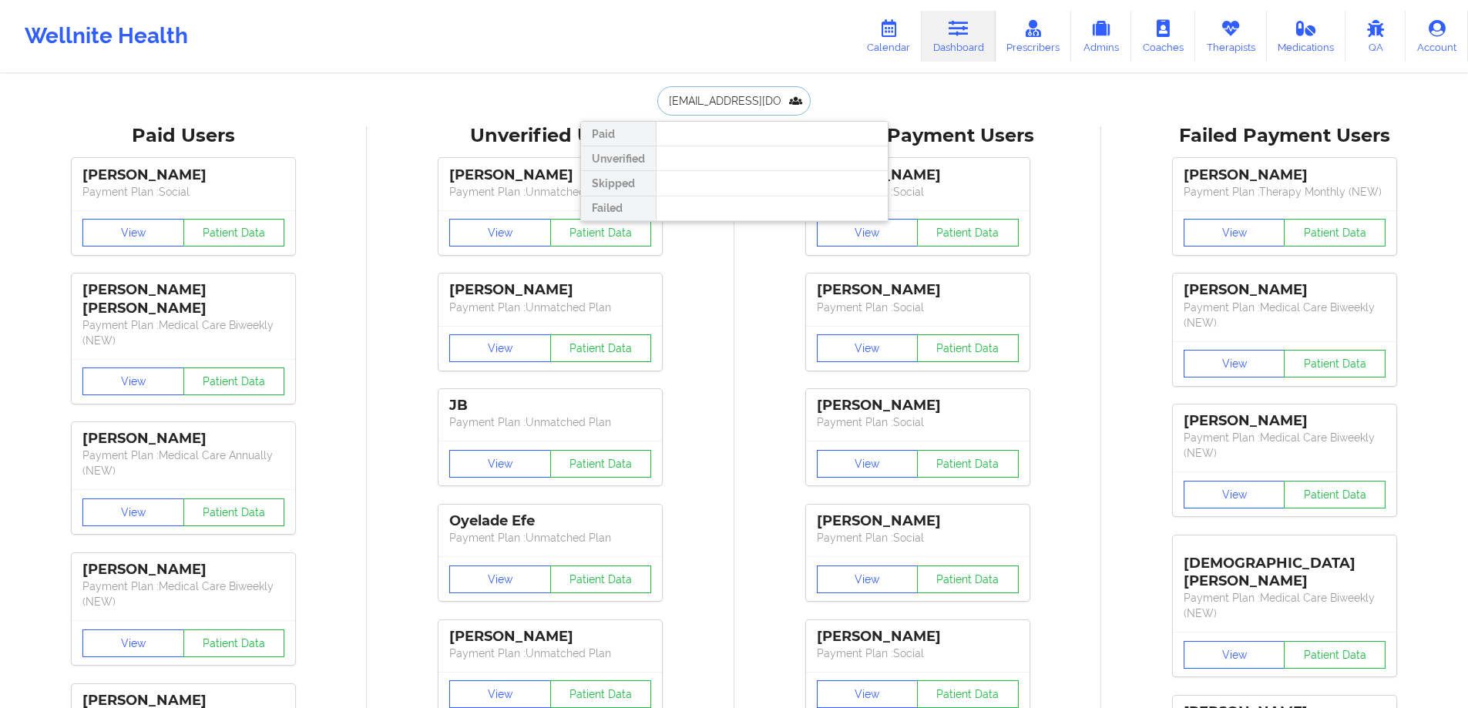
scroll to position [0, 48]
click at [756, 160] on div "[PERSON_NAME] - [PERSON_NAME][EMAIL_ADDRESS][DOMAIN_NAME]" at bounding box center [772, 168] width 206 height 29
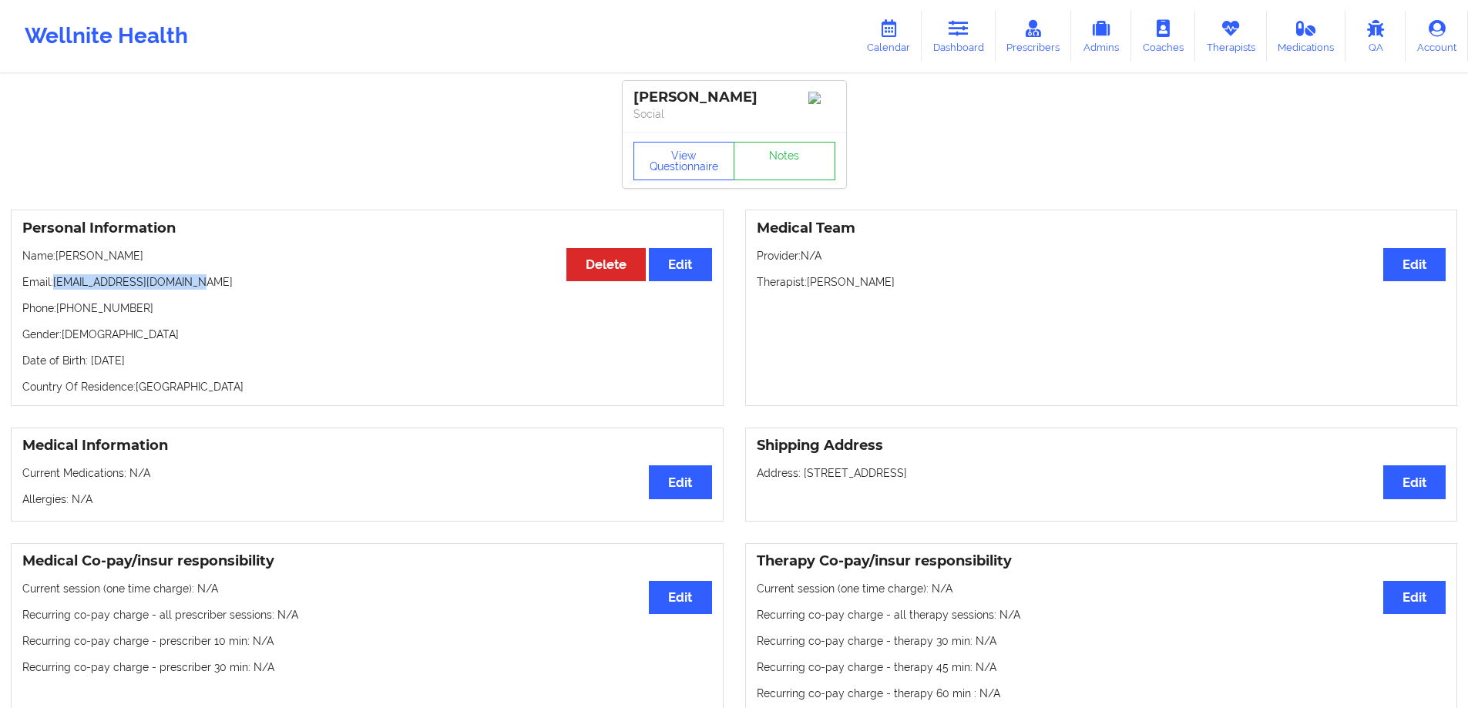
drag, startPoint x: 207, startPoint y: 284, endPoint x: 55, endPoint y: 284, distance: 152.5
click at [55, 284] on p "Email: [EMAIL_ADDRESS][DOMAIN_NAME]" at bounding box center [367, 281] width 690 height 15
